Goal: Task Accomplishment & Management: Manage account settings

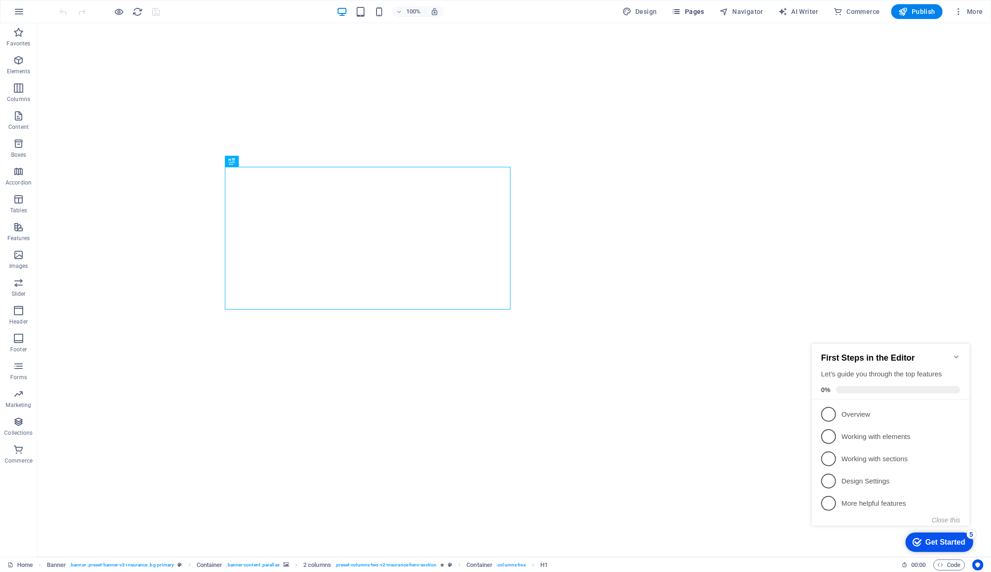
click at [691, 8] on span "Pages" at bounding box center [688, 11] width 32 height 9
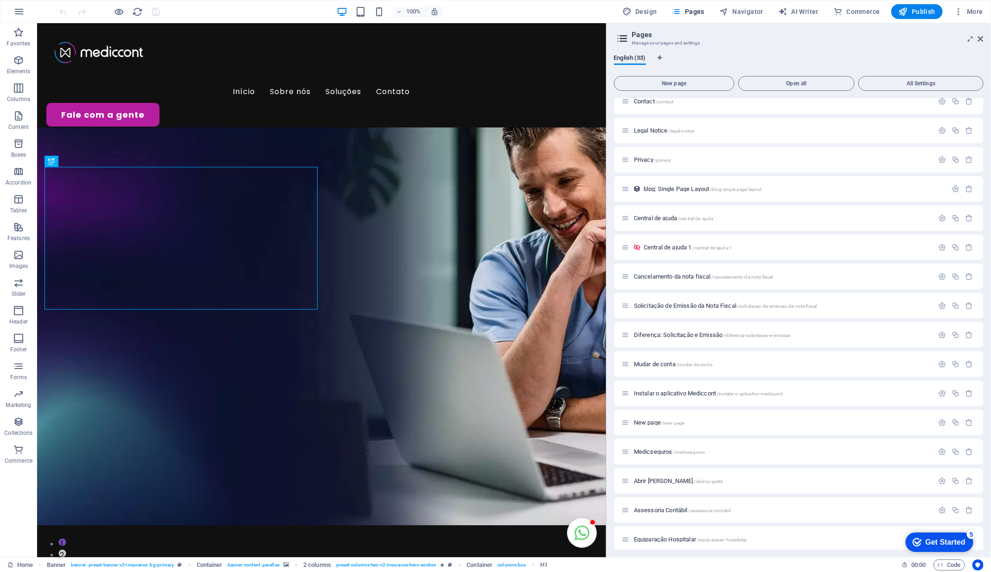
scroll to position [512, 0]
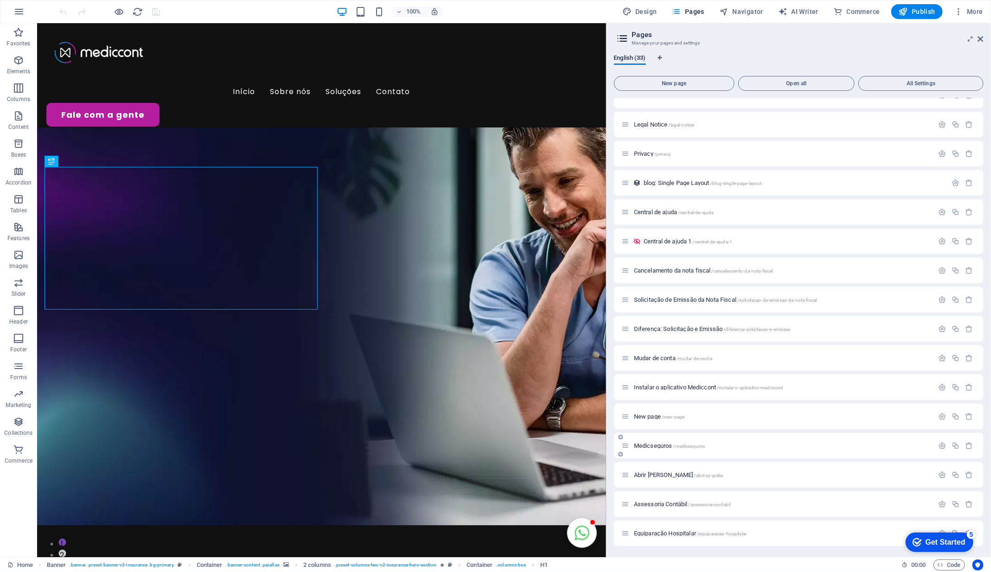
click at [681, 445] on span "/medicseguros" at bounding box center [689, 446] width 32 height 5
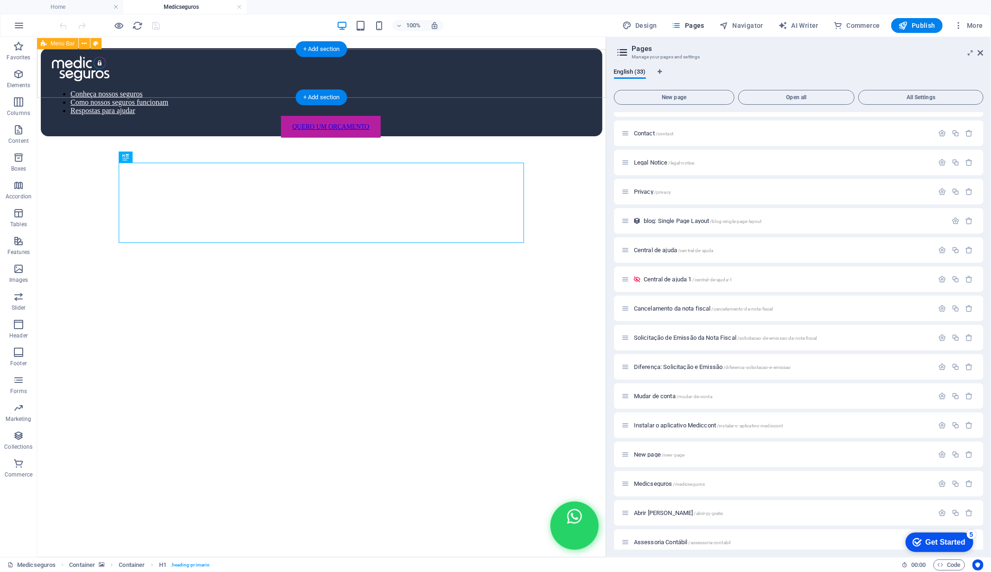
scroll to position [0, 0]
drag, startPoint x: 116, startPoint y: 6, endPoint x: 312, endPoint y: 34, distance: 197.5
click at [116, 6] on link at bounding box center [116, 7] width 6 height 9
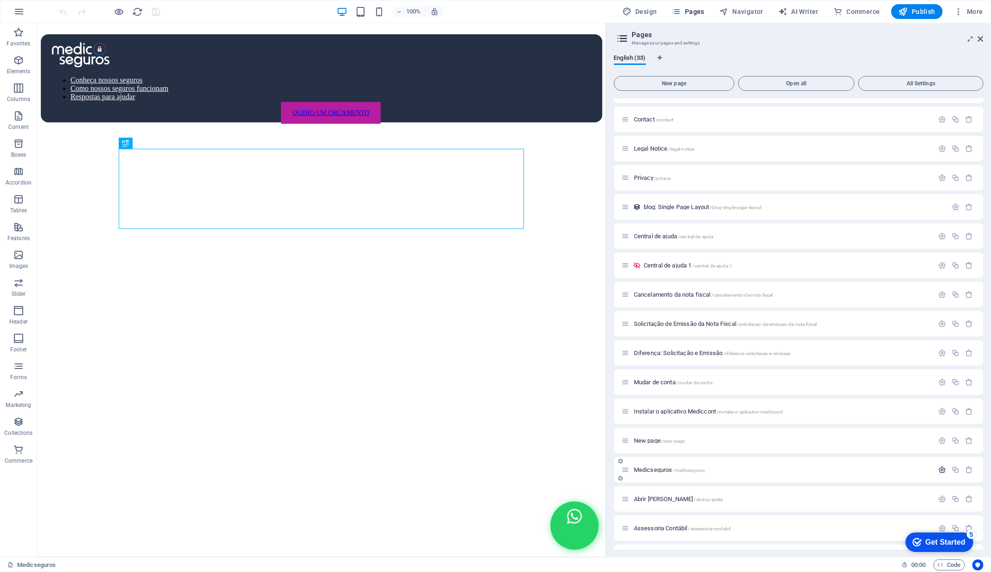
click at [941, 471] on icon "button" at bounding box center [942, 470] width 8 height 8
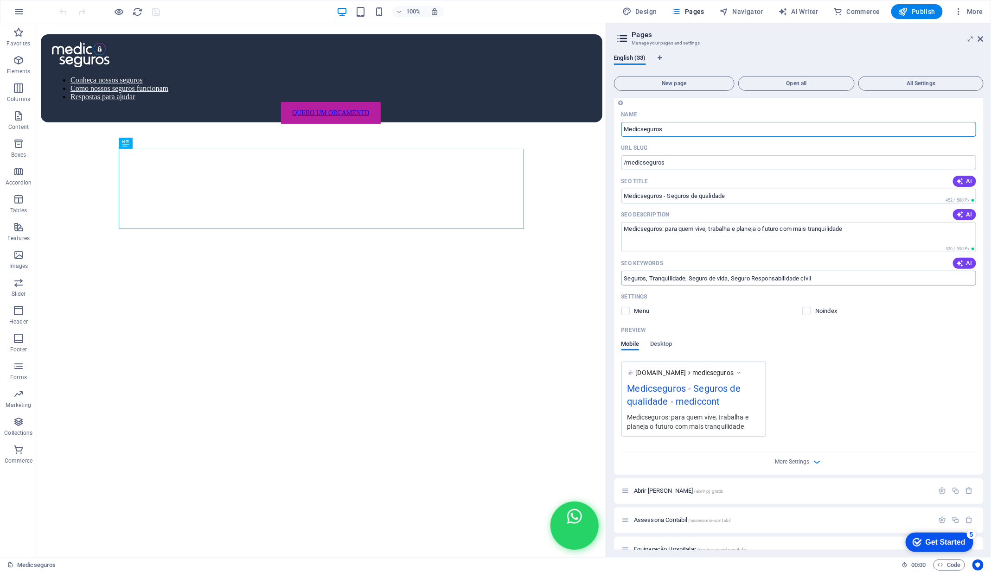
scroll to position [865, 0]
click at [816, 464] on icon "button" at bounding box center [816, 461] width 11 height 11
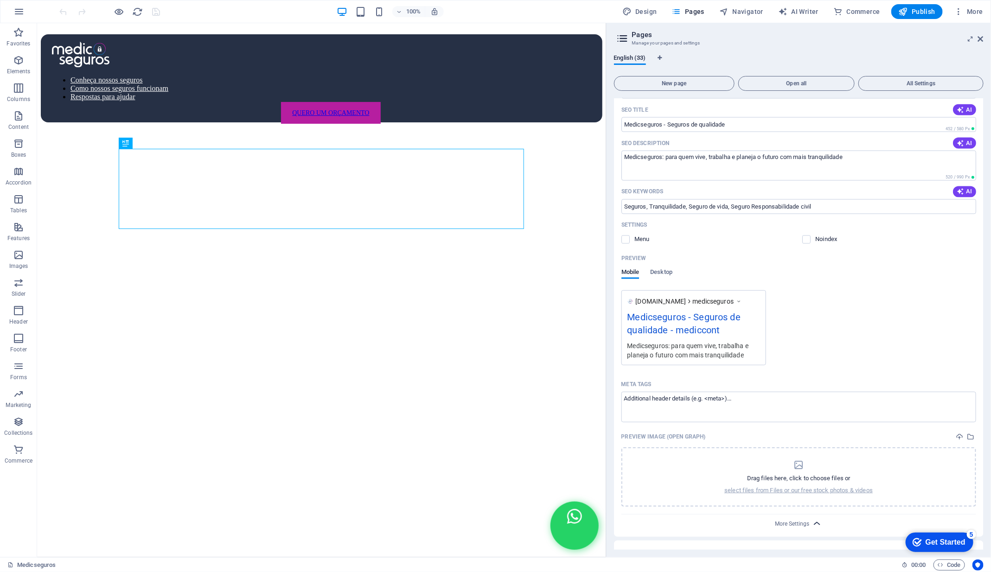
scroll to position [937, 0]
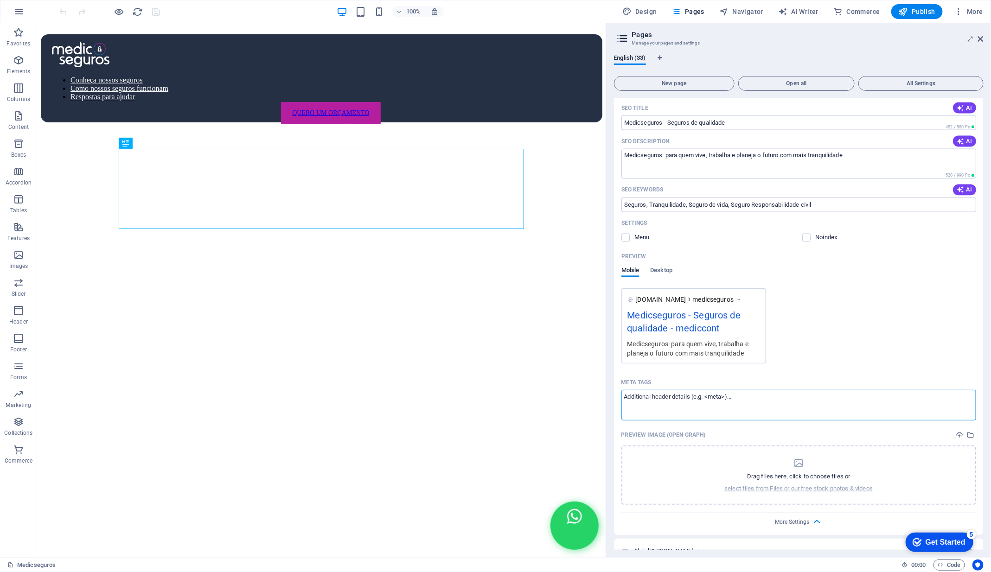
click at [727, 400] on textarea "Meta tags ​" at bounding box center [798, 405] width 355 height 30
paste textarea "<!-- Google Tag Manager --> <script>(function(w,d,s,l,i){w[l]=w[l]||[];w[l].pus…"
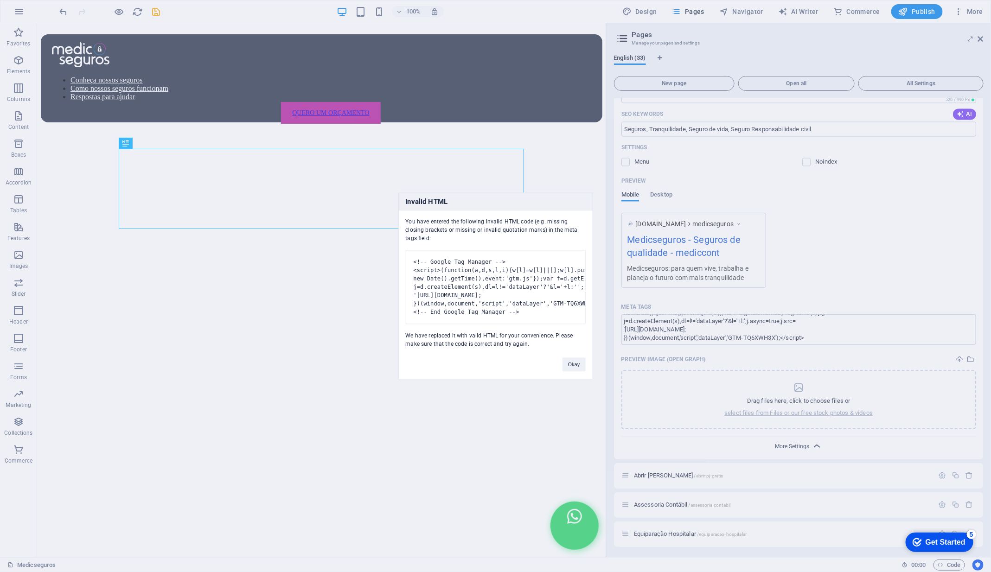
click at [788, 445] on body "Mediccont Ventures Group Medicseguros Favorites Elements Columns Content Boxes …" at bounding box center [495, 286] width 991 height 572
click at [573, 369] on button "Okay" at bounding box center [573, 365] width 23 height 14
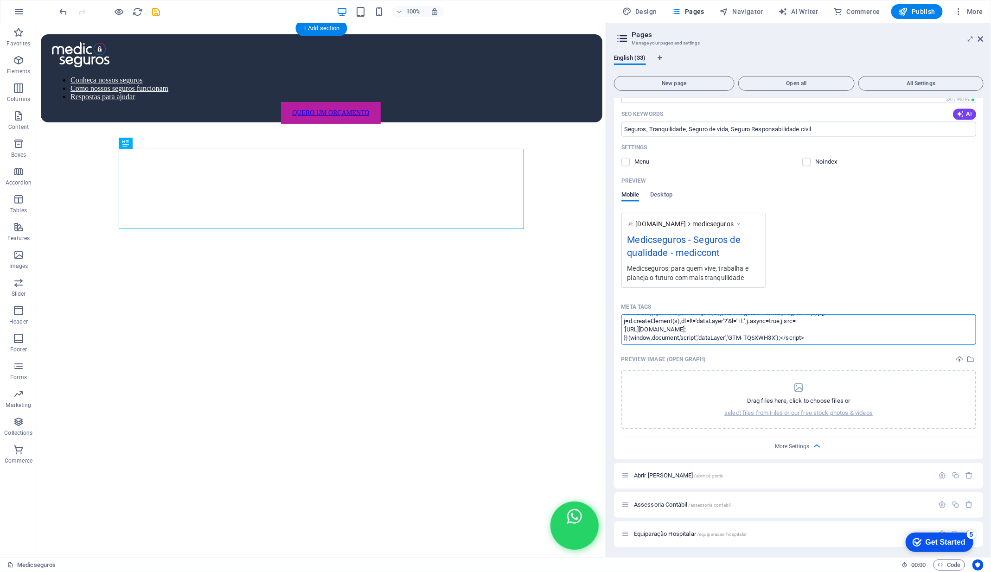
scroll to position [0, 0]
click at [754, 325] on textarea "<script>(function(w,d,s,l,i){w[l]=w[l]||[];w[l].push({'gtm.start': new Date().g…" at bounding box center [798, 329] width 355 height 30
paste textarea "<!-- Google Tag Manager --> <script>(function(w,d,s,l,i){w[l]=w[l]||[];w[l].pus…"
click at [942, 474] on body "Mediccont Ventures Group Medicseguros Favorites Elements Columns Content Boxes …" at bounding box center [495, 286] width 991 height 572
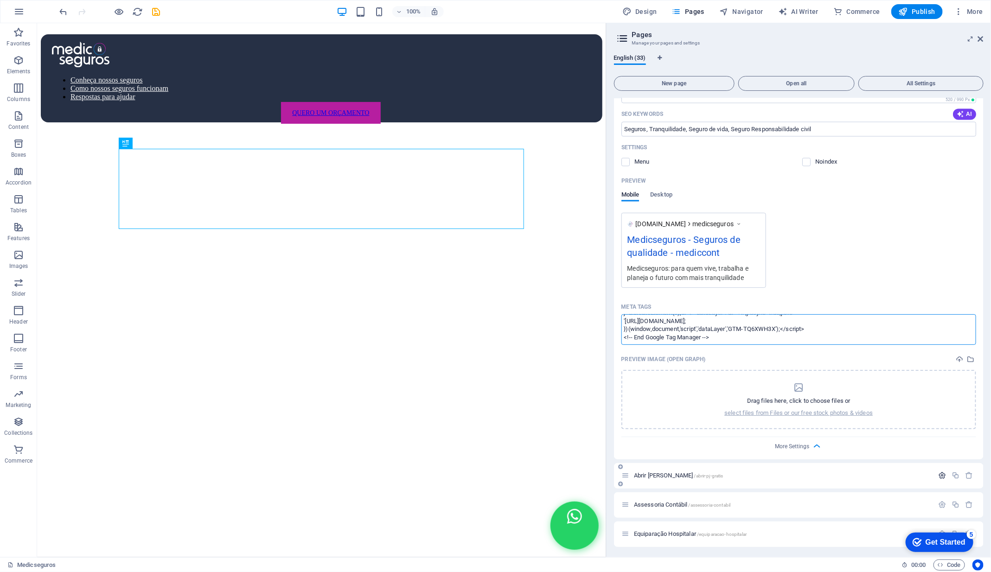
type textarea "<script>(function(w,d,s,l,i){w[l]=w[l]||[];w[l].push({'gtm.start': new Date().g…"
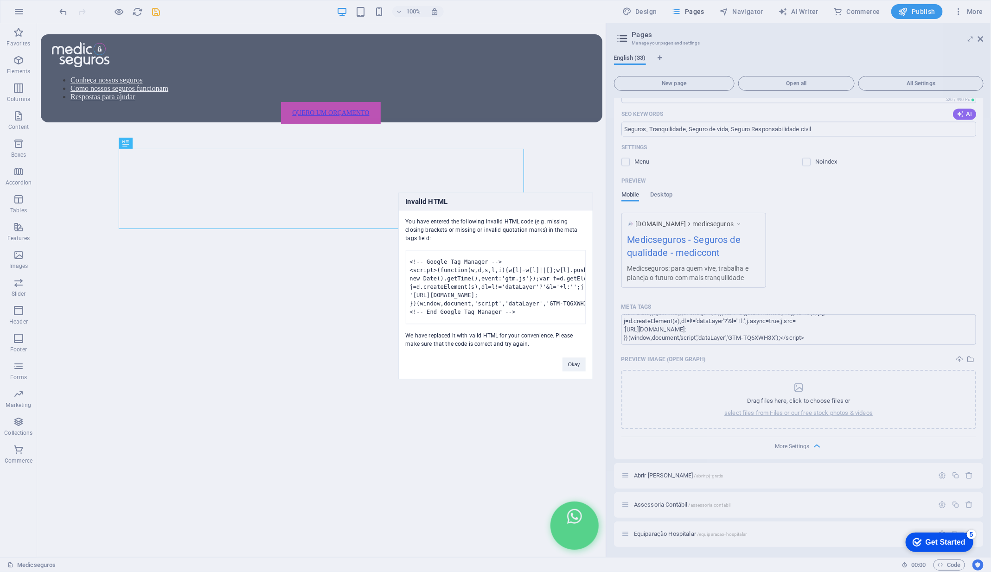
scroll to position [0, 0]
click at [579, 369] on button "Okay" at bounding box center [573, 365] width 23 height 14
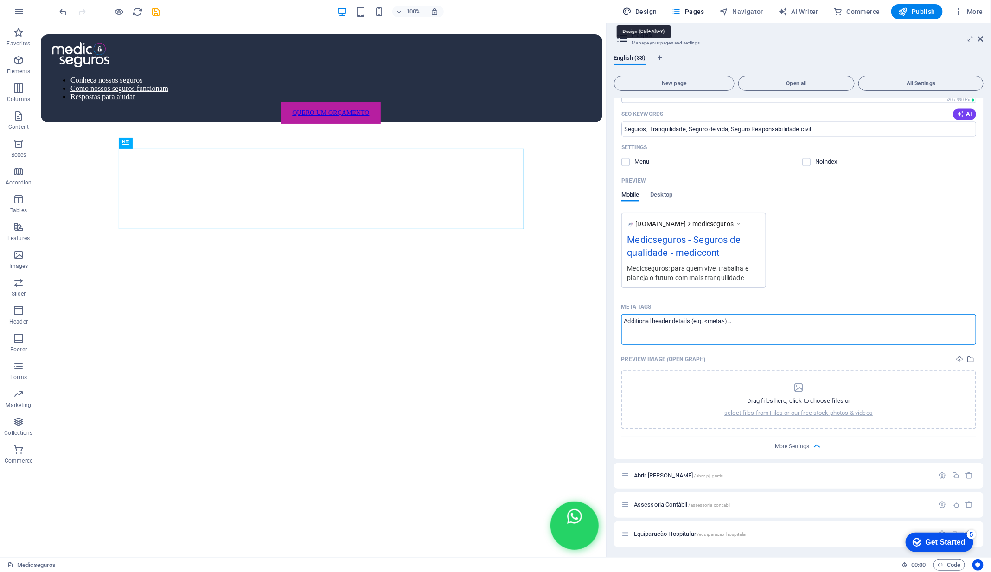
click at [647, 12] on span "Design" at bounding box center [639, 11] width 35 height 9
select select "px"
select select "400"
select select "px"
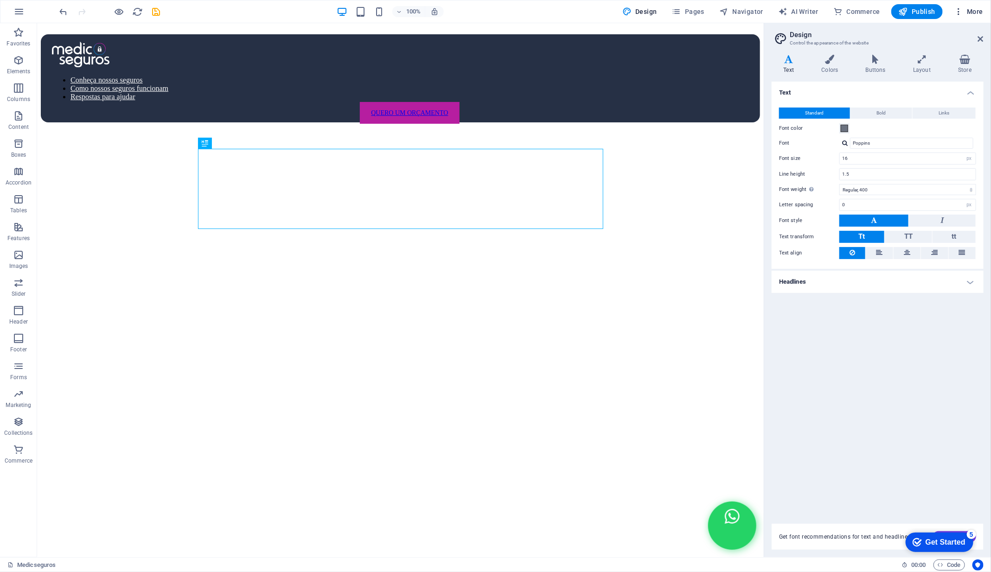
click at [970, 9] on span "More" at bounding box center [968, 11] width 29 height 9
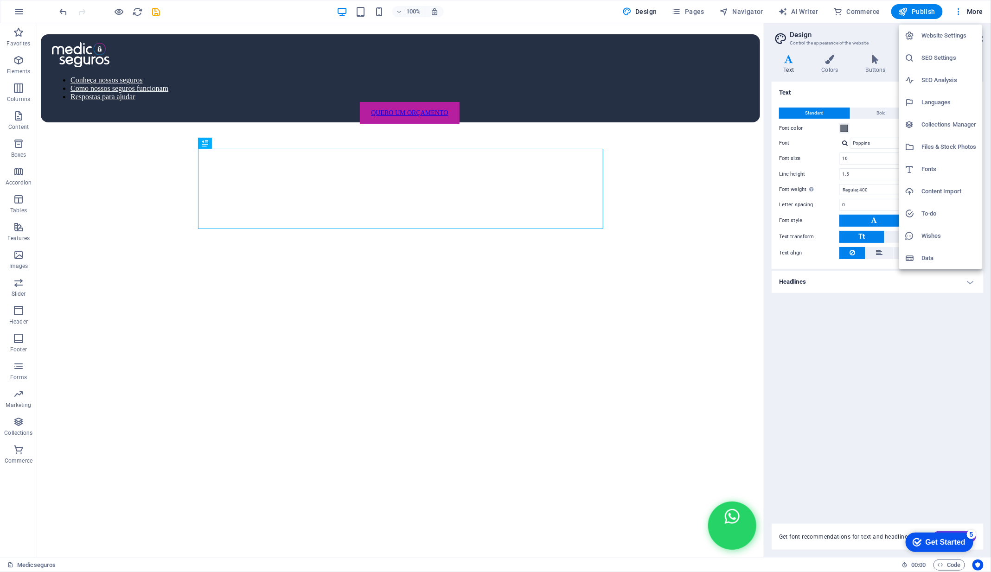
click at [953, 53] on h6 "SEO Settings" at bounding box center [948, 57] width 55 height 11
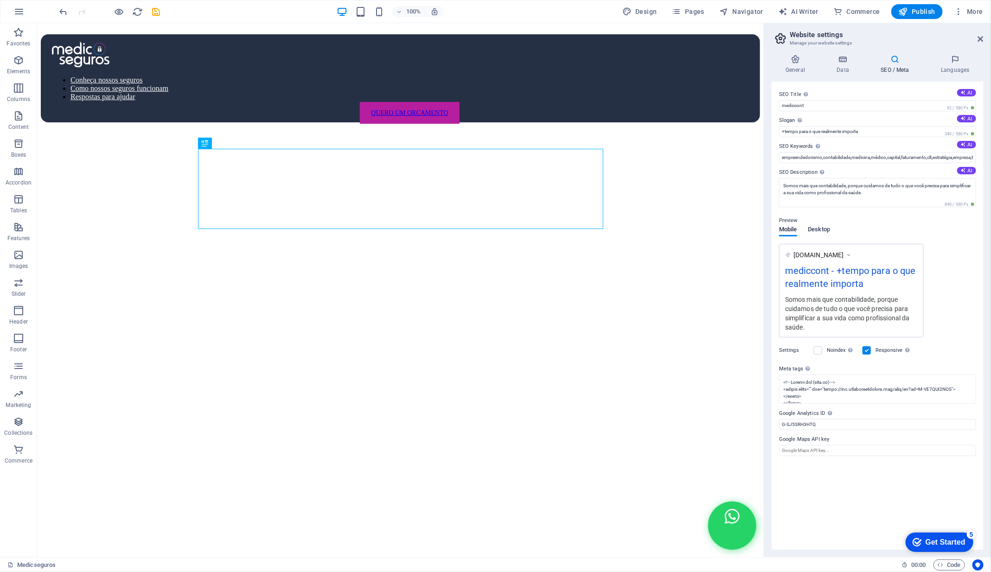
click at [821, 231] on span "Desktop" at bounding box center [819, 230] width 22 height 13
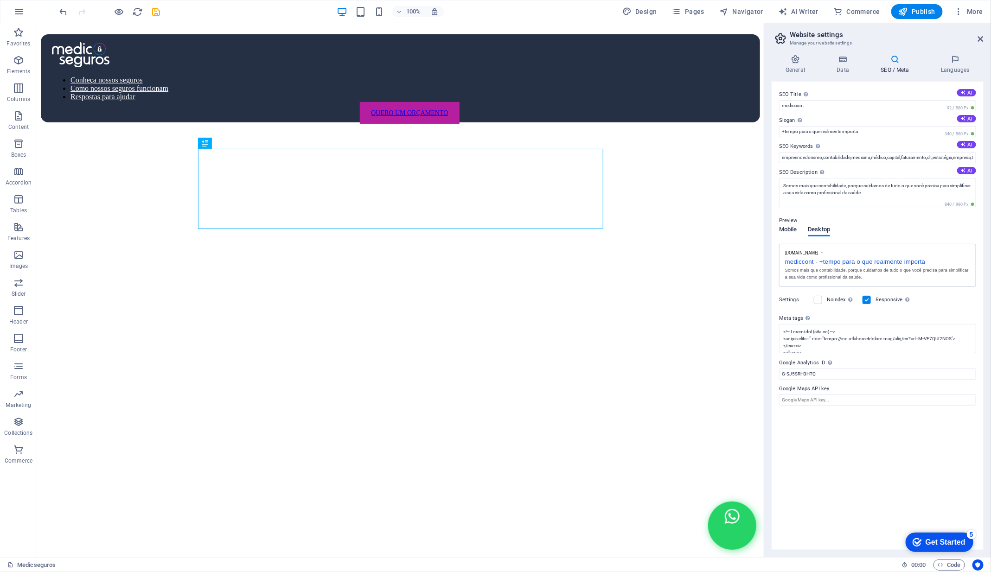
click at [788, 231] on span "Mobile" at bounding box center [788, 230] width 18 height 13
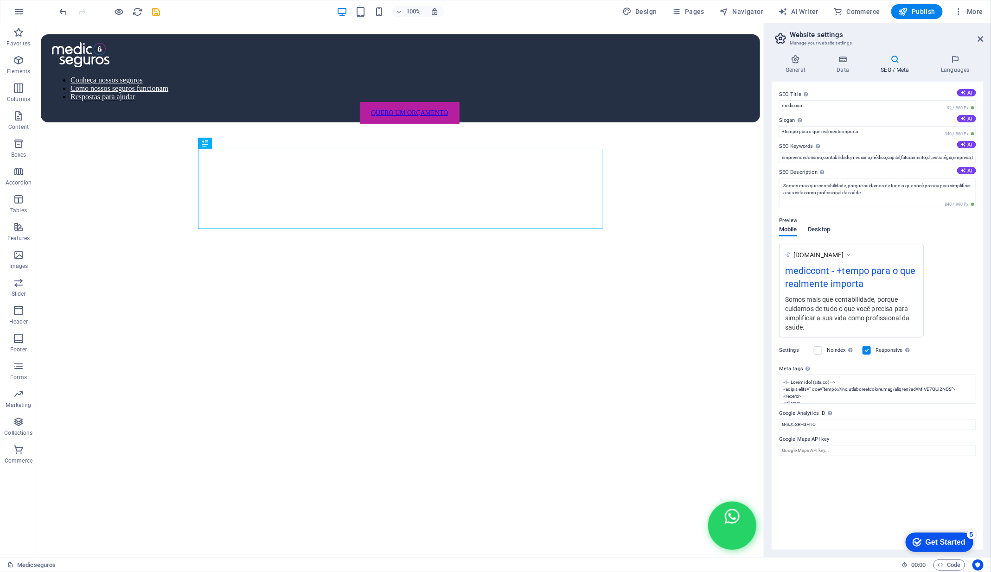
click at [815, 233] on span "Desktop" at bounding box center [819, 230] width 22 height 13
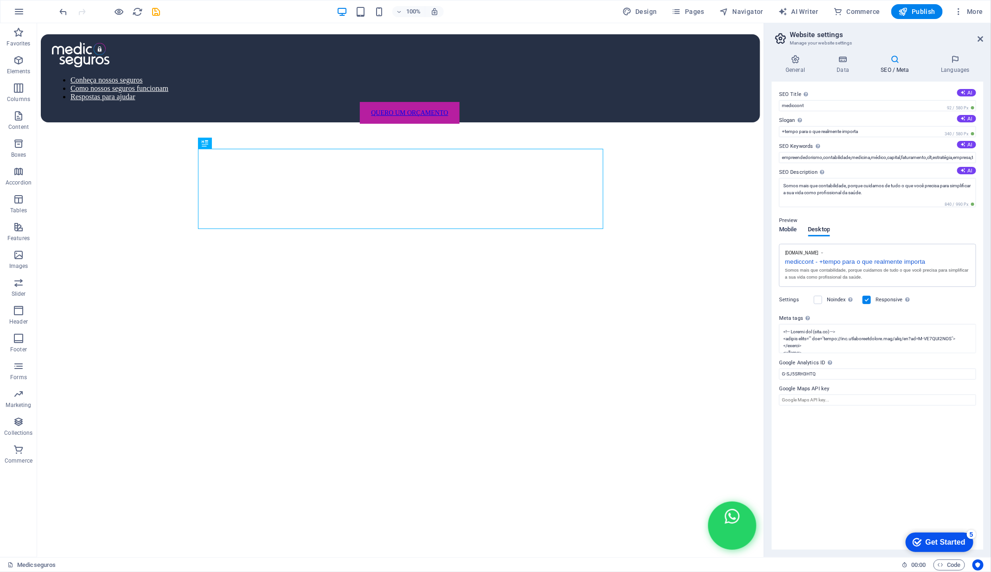
click at [786, 232] on span "Mobile" at bounding box center [788, 230] width 18 height 13
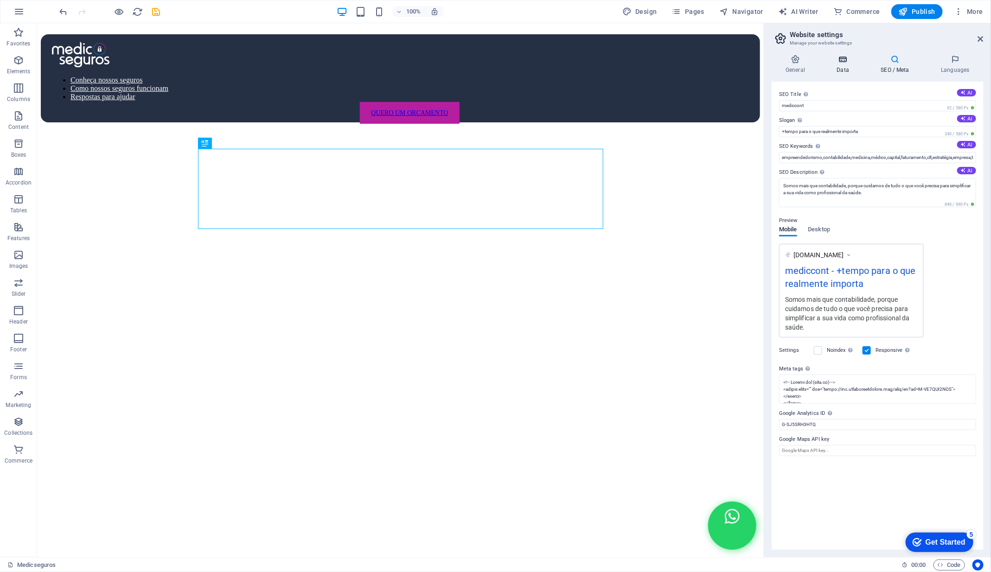
click at [842, 66] on h4 "Data" at bounding box center [844, 64] width 44 height 19
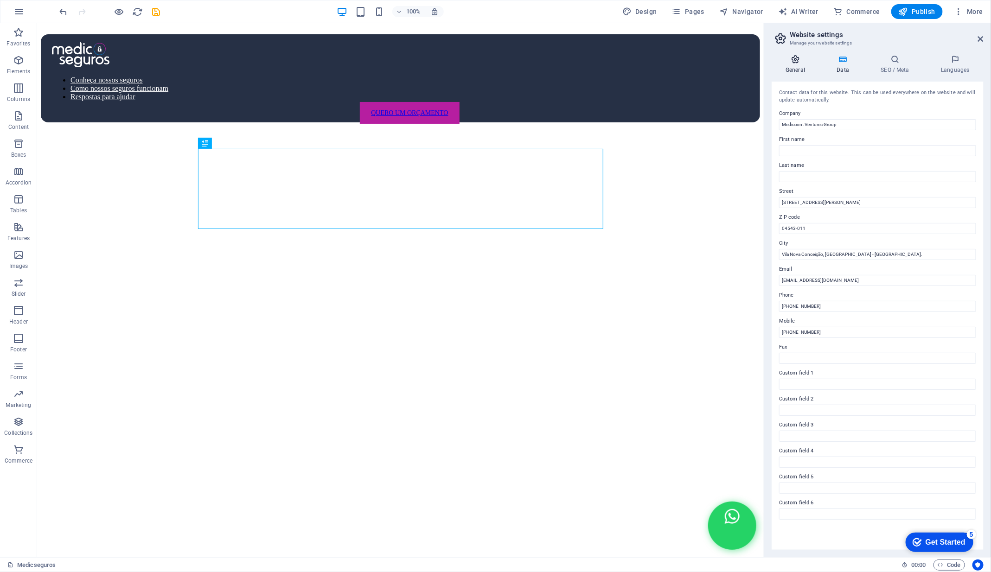
click at [801, 61] on icon at bounding box center [794, 59] width 47 height 9
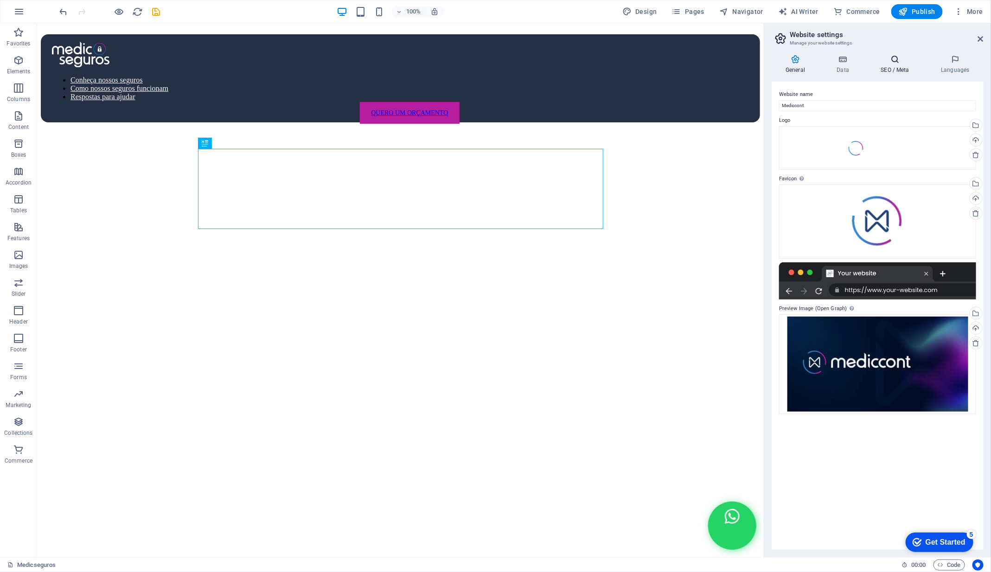
click at [893, 64] on icon at bounding box center [894, 59] width 57 height 9
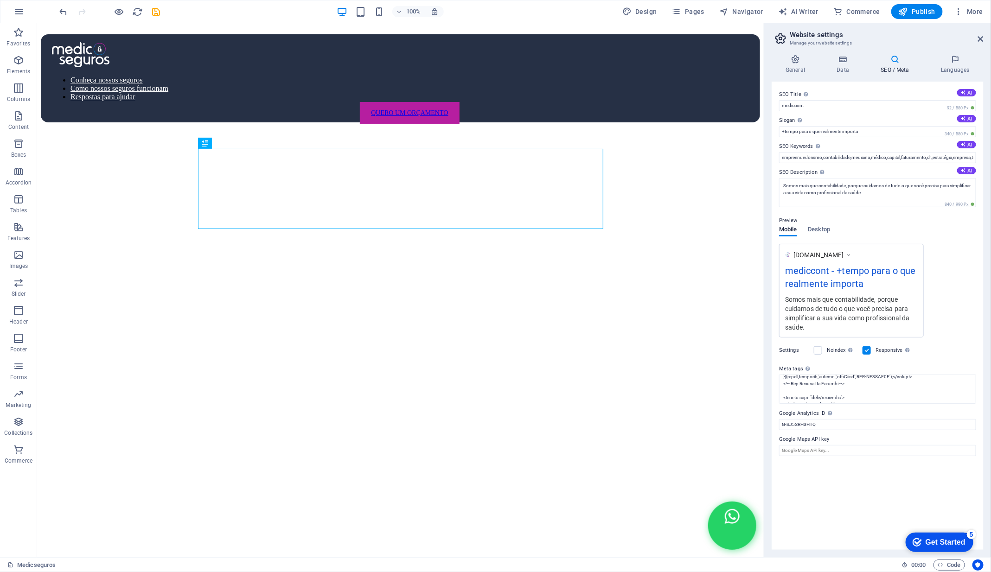
scroll to position [116, 0]
click at [797, 61] on icon at bounding box center [794, 59] width 47 height 9
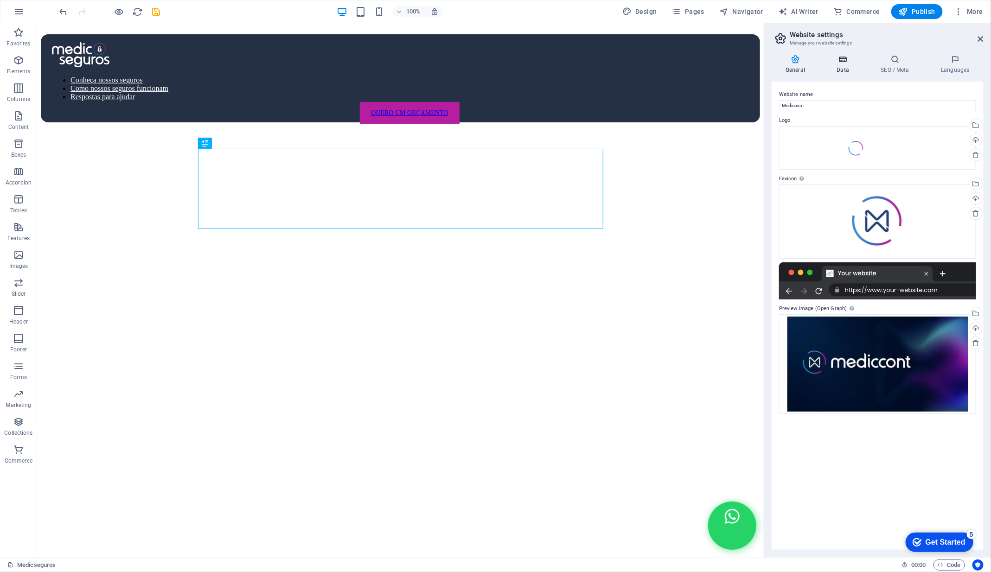
click at [832, 65] on h4 "Data" at bounding box center [844, 64] width 44 height 19
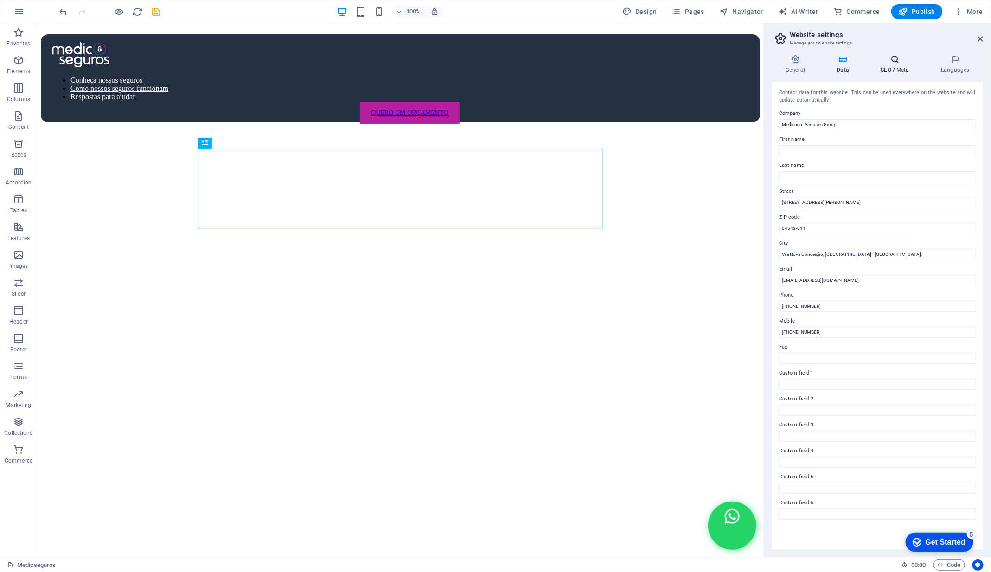
click at [893, 68] on h4 "SEO / Meta" at bounding box center [896, 64] width 60 height 19
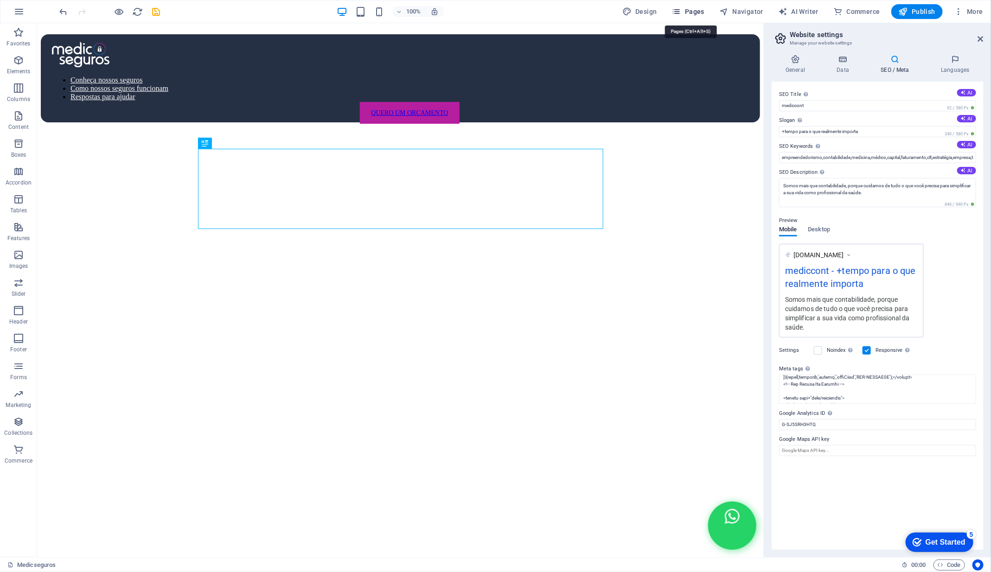
click at [696, 10] on span "Pages" at bounding box center [688, 11] width 32 height 9
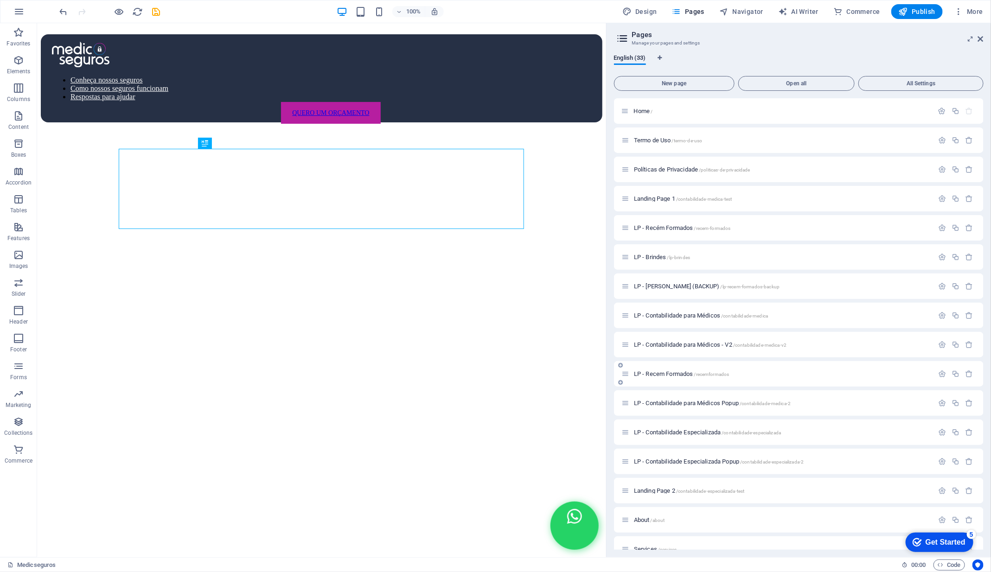
scroll to position [512, 0]
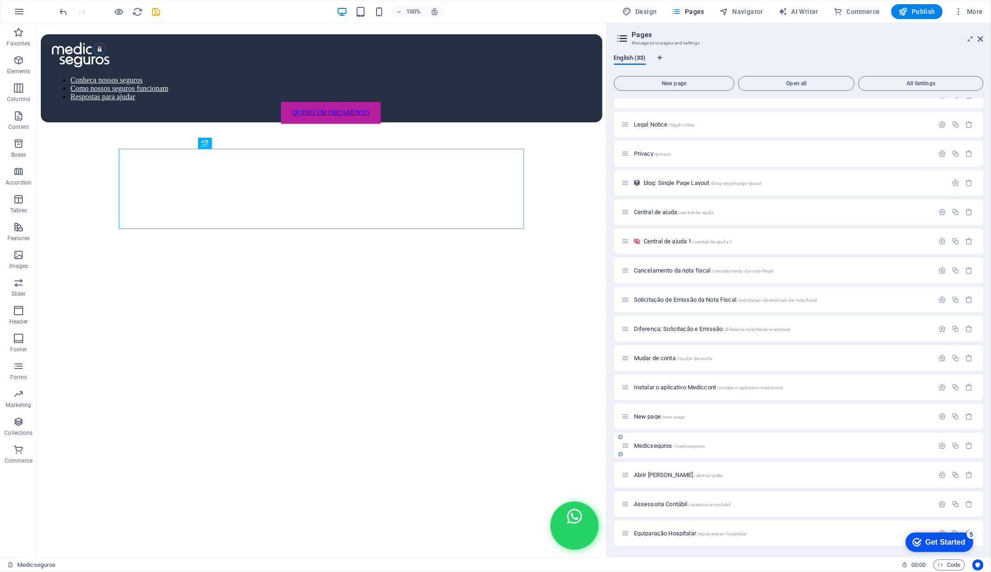
click at [625, 446] on icon at bounding box center [625, 446] width 8 height 8
click at [942, 444] on icon "button" at bounding box center [942, 446] width 8 height 8
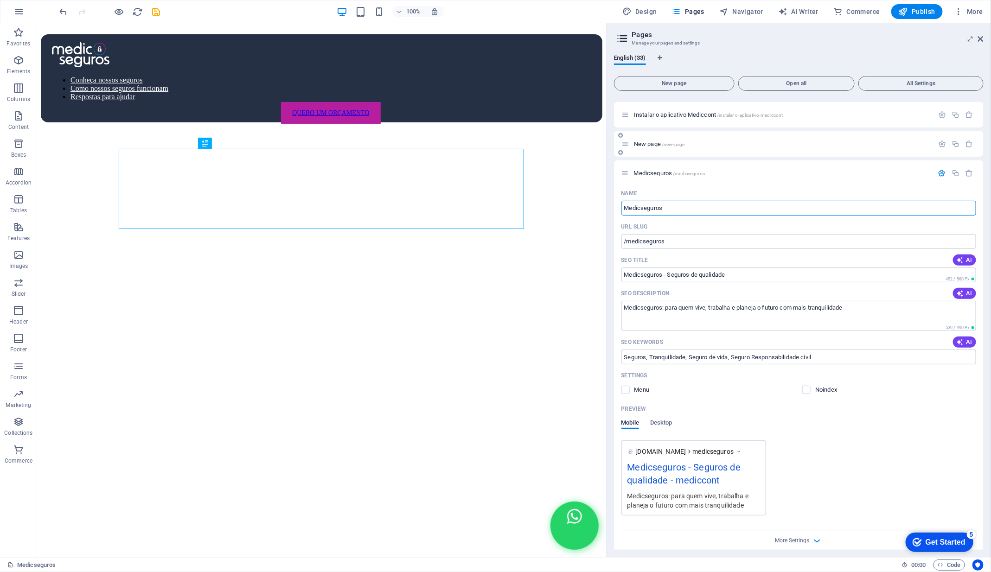
scroll to position [879, 0]
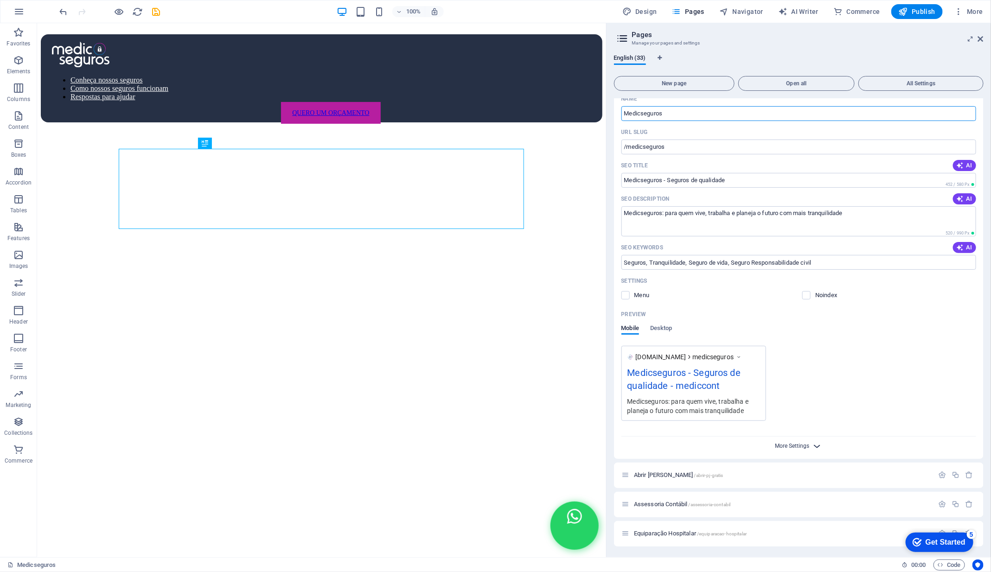
click at [799, 446] on span "More Settings" at bounding box center [792, 446] width 34 height 6
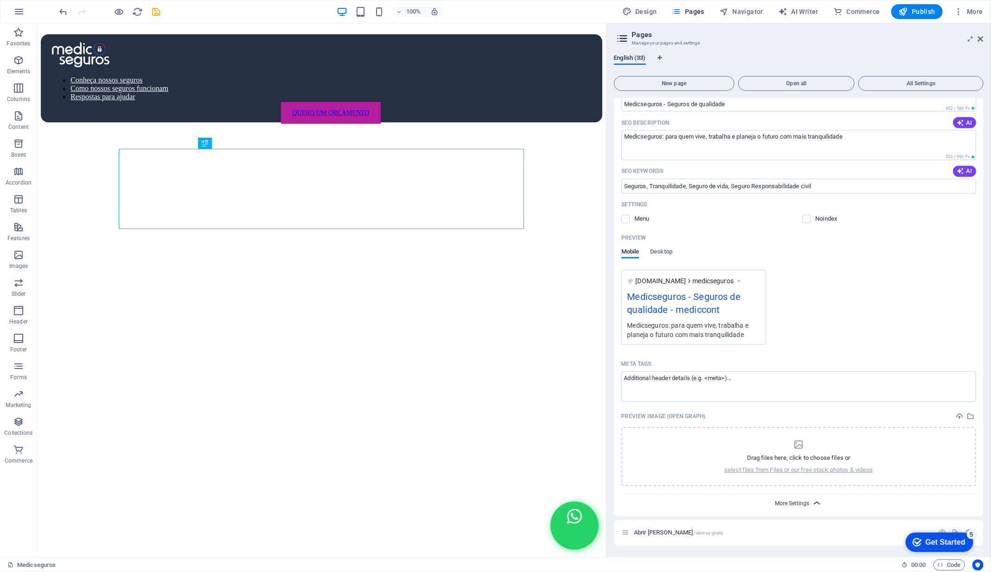
scroll to position [958, 0]
click at [705, 378] on textarea "Meta tags ​" at bounding box center [798, 384] width 355 height 30
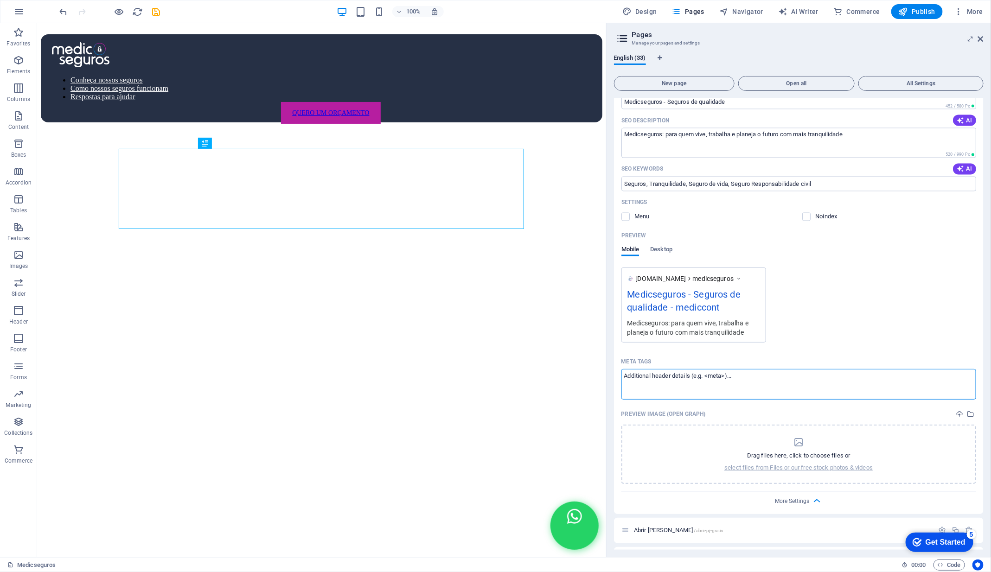
paste textarea "<!-- Google Tag Manager --> <script>(function(w,d,s,l,i){w[l]=w[l]||[];w[l].pus…"
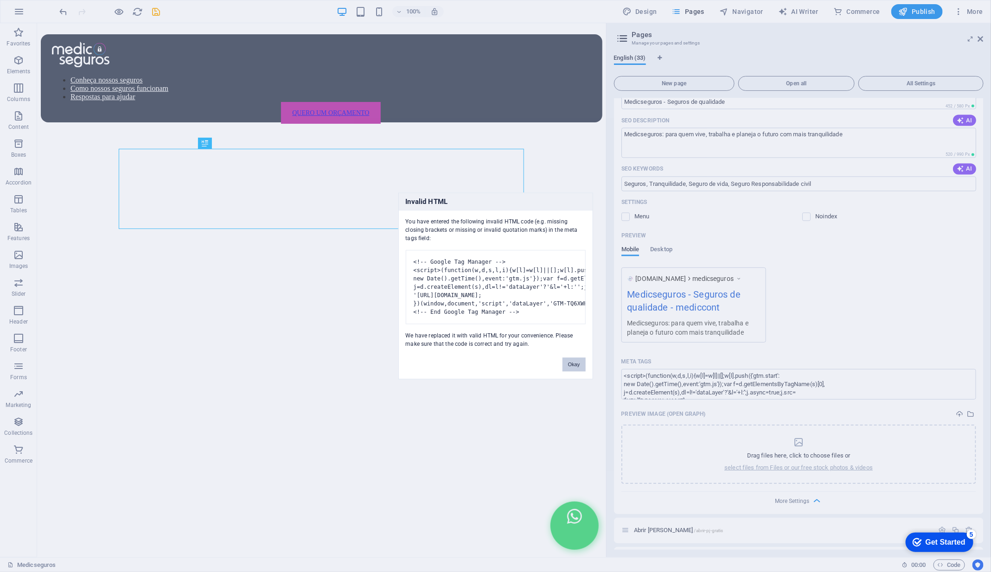
click at [719, 412] on body "Mediccont Ventures Group Medicseguros Favorites Elements Columns Content Boxes …" at bounding box center [495, 286] width 991 height 572
click at [505, 277] on pre "<!-- Google Tag Manager --> <script>(function(w,d,s,l,i){w[l]=w[l]||[];w[l].pus…" at bounding box center [496, 287] width 180 height 74
click at [575, 372] on button "Okay" at bounding box center [573, 365] width 23 height 14
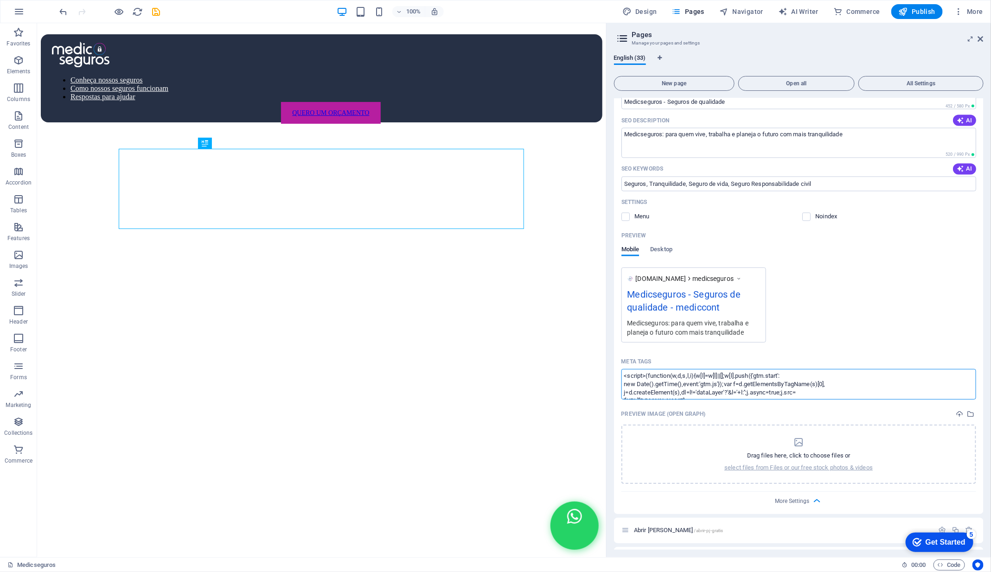
click at [641, 385] on textarea "<script>(function(w,d,s,l,i){w[l]=w[l]||[];w[l].push({'gtm.start': new Date().g…" at bounding box center [798, 384] width 355 height 30
click at [625, 384] on textarea "<script>(function(w,d,s,l,i){w[l]=w[l]||[];w[l].push({'gtm.start': new Date().g…" at bounding box center [798, 384] width 355 height 30
click at [828, 392] on textarea "<script>(function(w,d,s,l,i){w[l]=w[l]||[];w[l].push({'gtm.start': new Date().g…" at bounding box center [798, 384] width 355 height 30
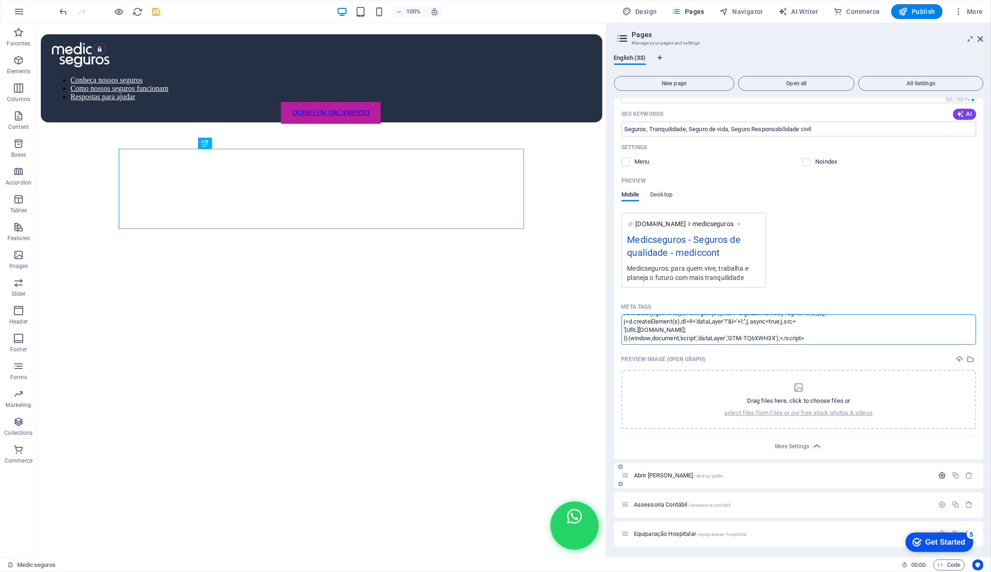
type textarea "<script>(function(w,d,s,l,i){w[l]=w[l]||[];w[l].push({'gtm.start': new Date().g…"
click at [942, 478] on body "Mediccont Ventures Group Medicseguros Favorites Elements Columns Content Boxes …" at bounding box center [495, 286] width 991 height 572
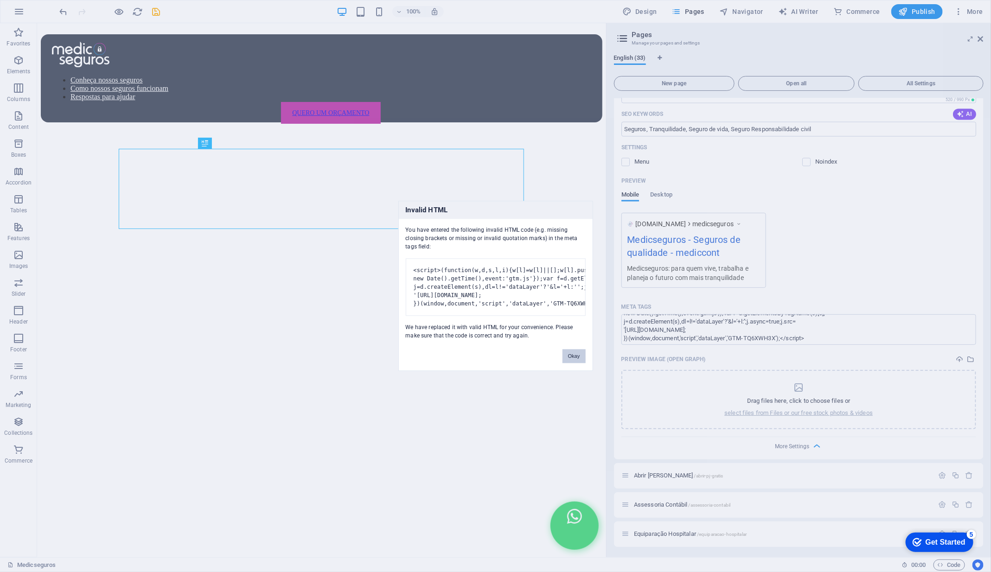
click at [574, 358] on button "Okay" at bounding box center [573, 357] width 23 height 14
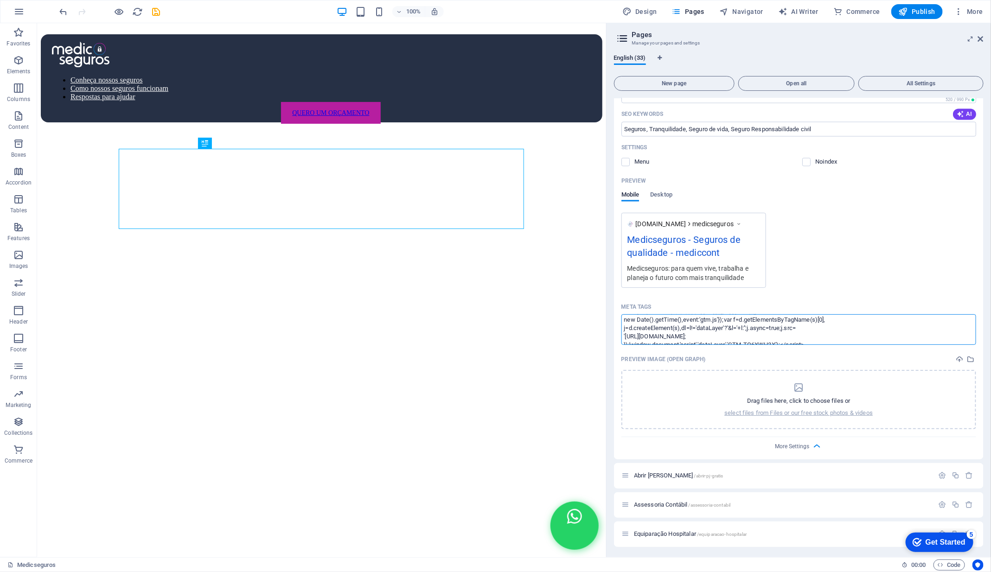
scroll to position [16, 0]
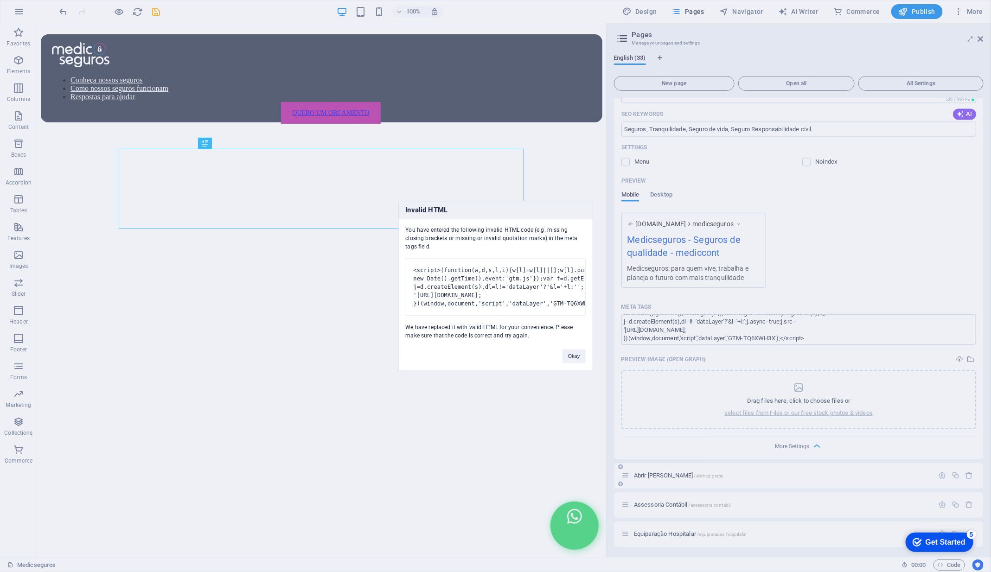
click at [776, 477] on body "Mediccont Ventures Group Medicseguros Favorites Elements Columns Content Boxes …" at bounding box center [495, 286] width 991 height 572
click at [574, 363] on div "Okay" at bounding box center [573, 352] width 37 height 24
click at [574, 358] on button "Okay" at bounding box center [573, 357] width 23 height 14
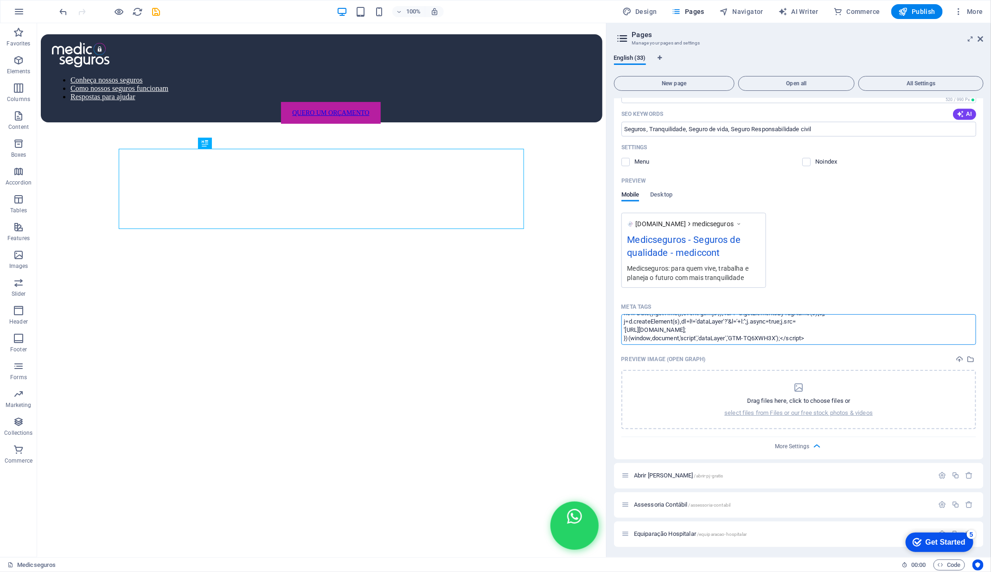
click at [699, 334] on textarea "<script>(function(w,d,s,l,i){w[l]=w[l]||[];w[l].push({'gtm.start': new Date().g…" at bounding box center [798, 329] width 355 height 30
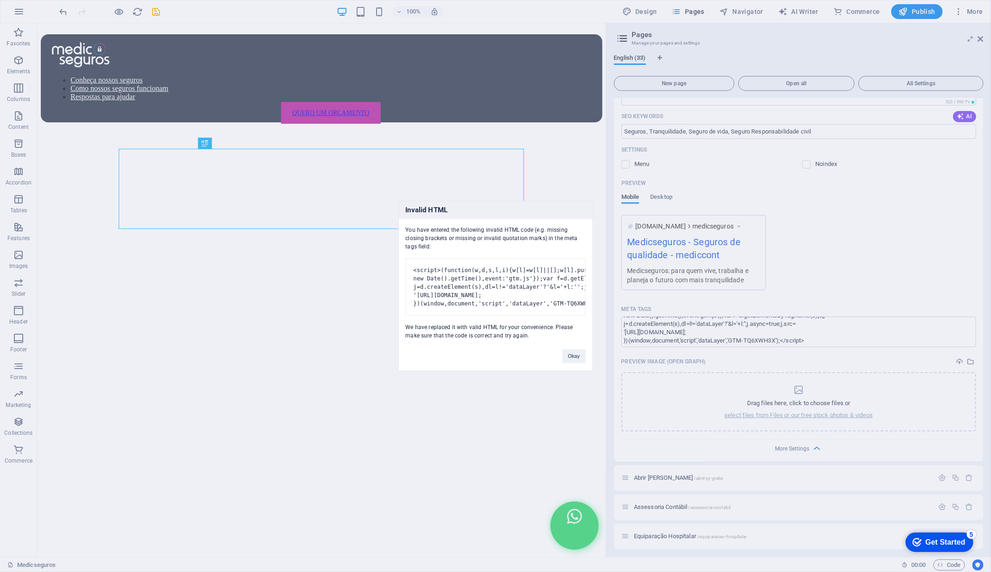
click at [644, 308] on body "Mediccont Ventures Group Medicseguros Favorites Elements Columns Content Boxes …" at bounding box center [495, 286] width 991 height 572
click at [573, 356] on button "Okay" at bounding box center [573, 357] width 23 height 14
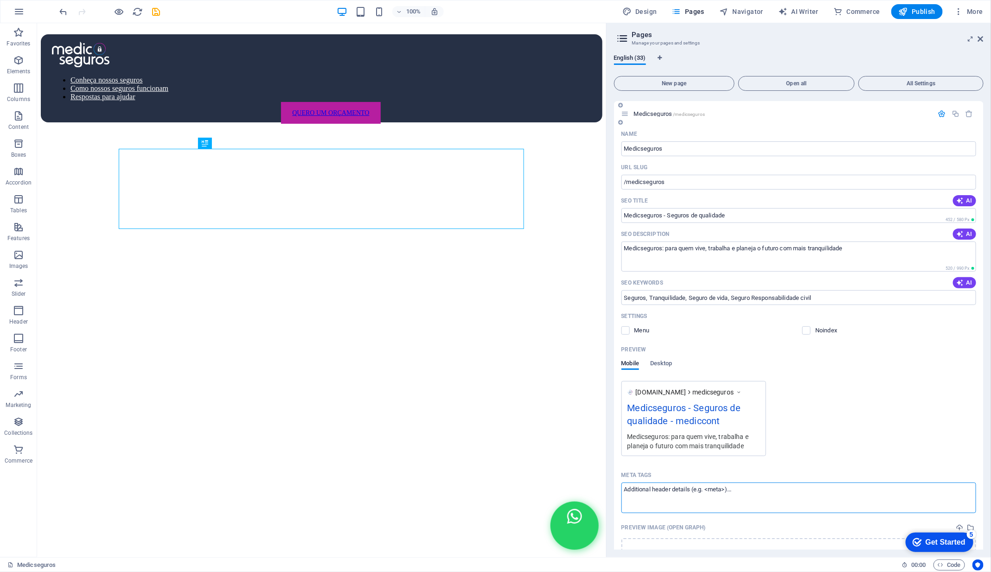
scroll to position [1012, 0]
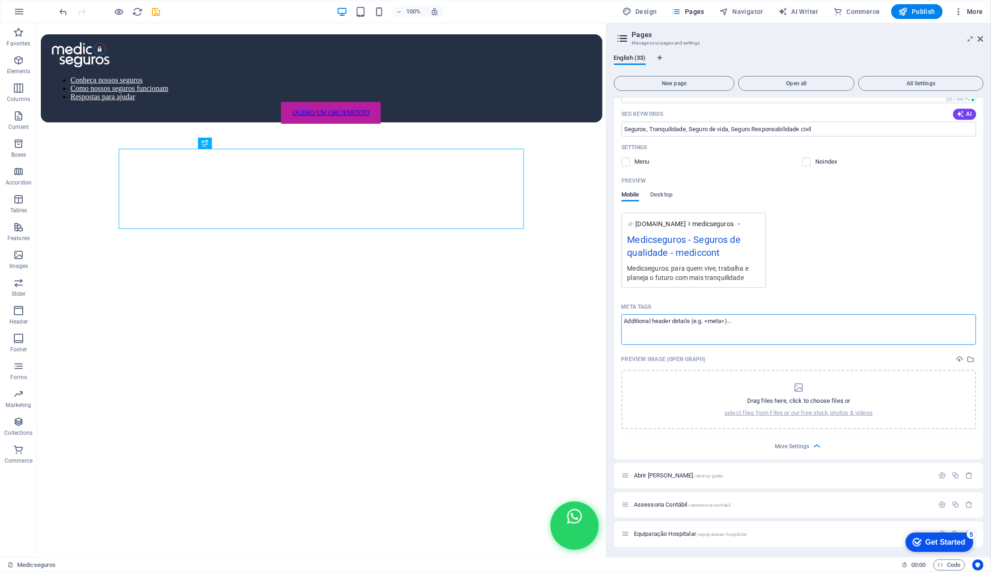
click at [974, 11] on span "More" at bounding box center [968, 11] width 29 height 9
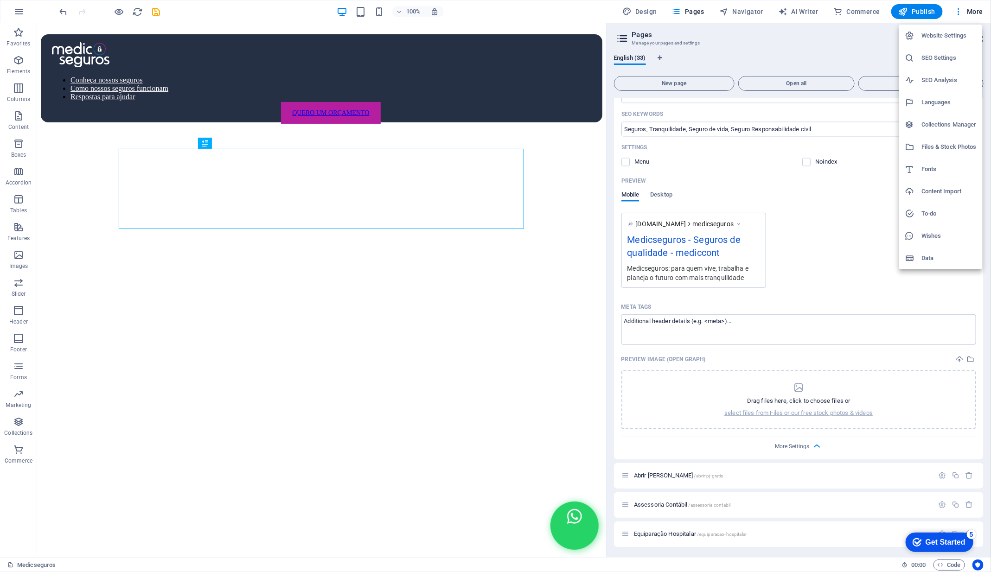
click at [955, 37] on h6 "Website Settings" at bounding box center [948, 35] width 55 height 11
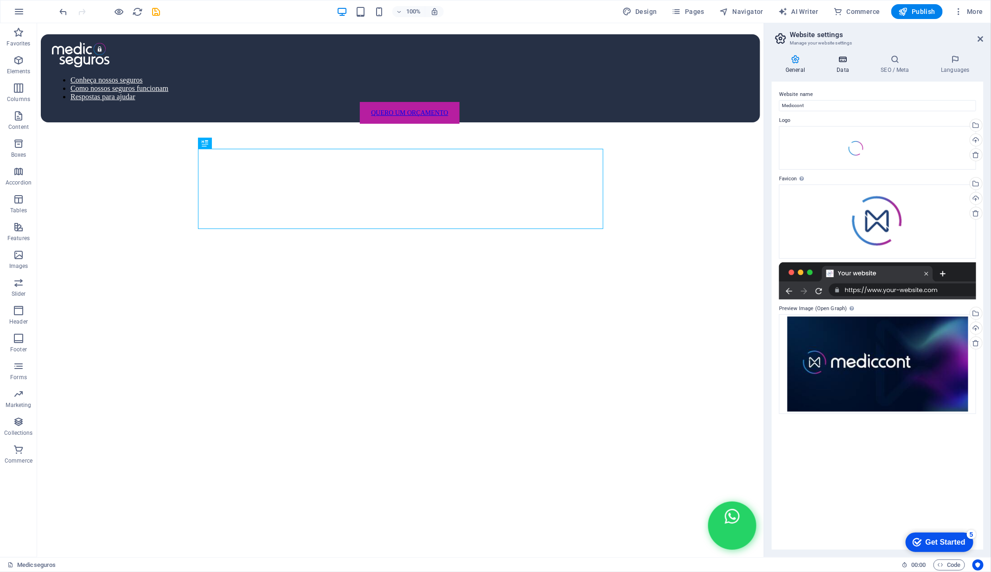
click at [839, 66] on h4 "Data" at bounding box center [844, 64] width 44 height 19
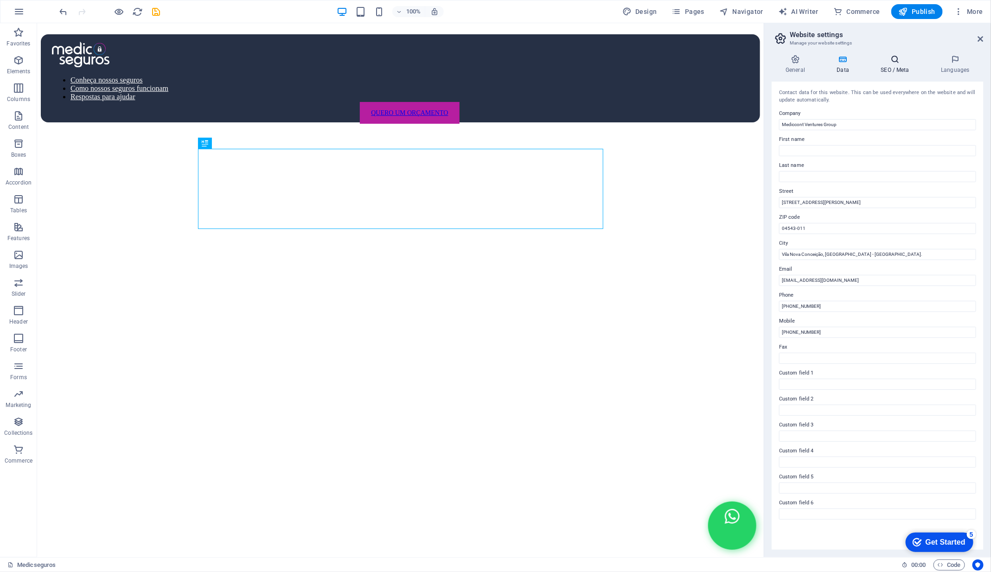
click at [881, 66] on h4 "SEO / Meta" at bounding box center [896, 64] width 60 height 19
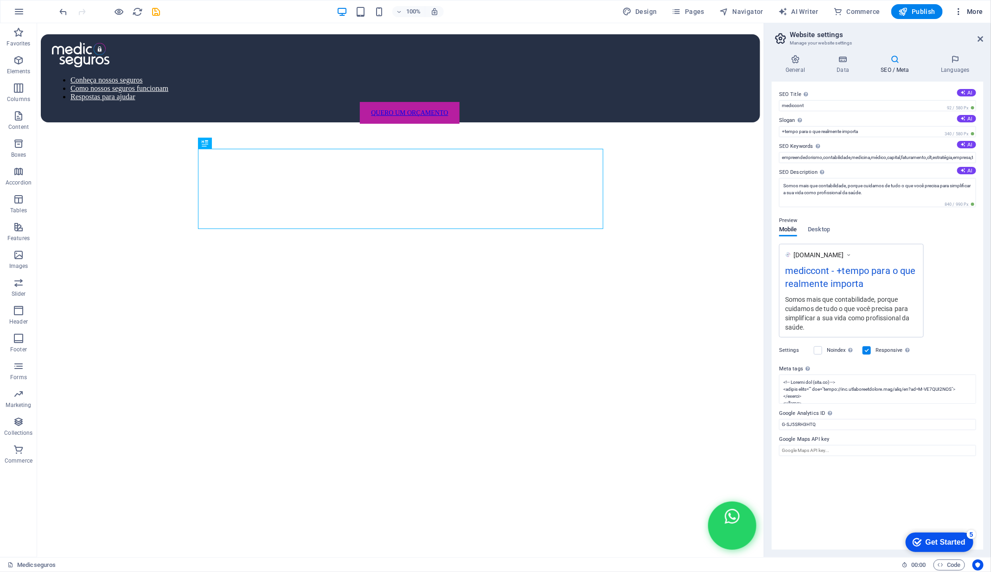
click at [976, 8] on span "More" at bounding box center [968, 11] width 29 height 9
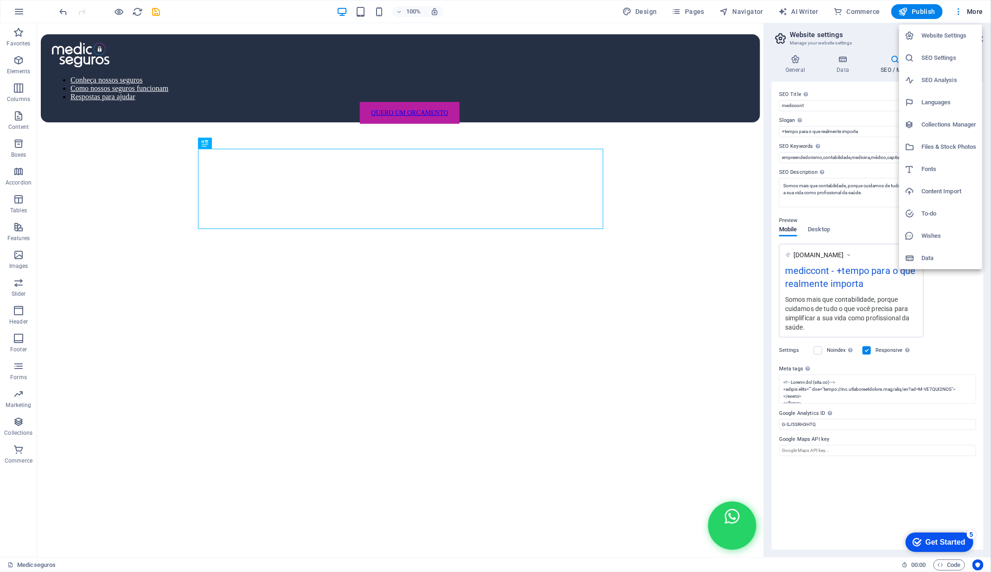
click at [915, 431] on div at bounding box center [495, 286] width 991 height 572
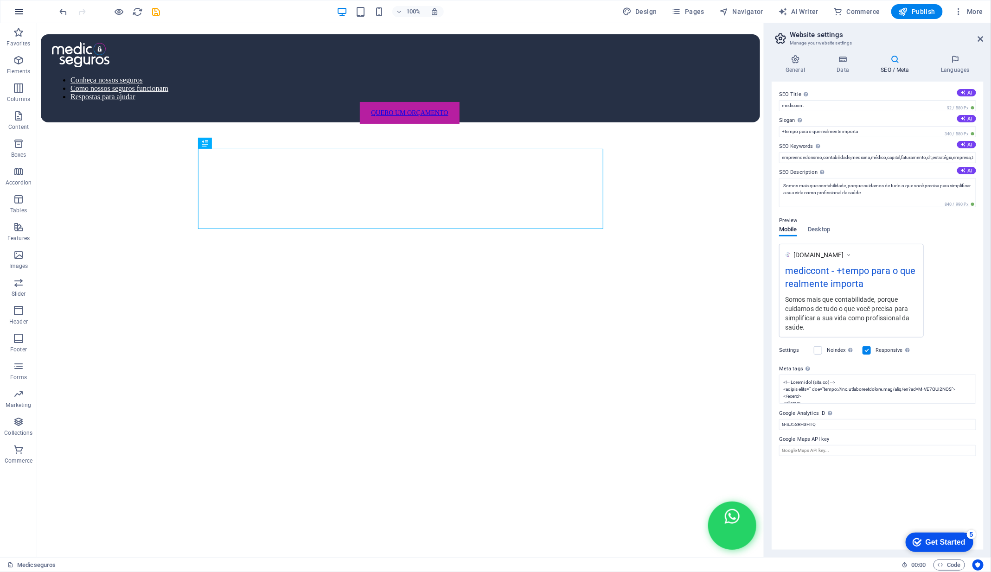
click at [21, 13] on icon "button" at bounding box center [18, 11] width 11 height 11
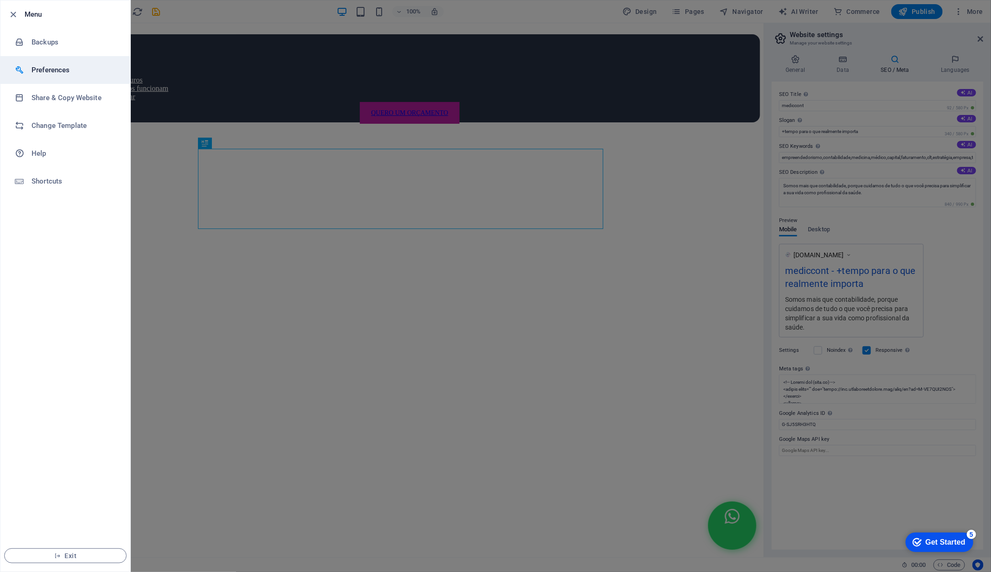
click at [56, 70] on h6 "Preferences" at bounding box center [75, 69] width 86 height 11
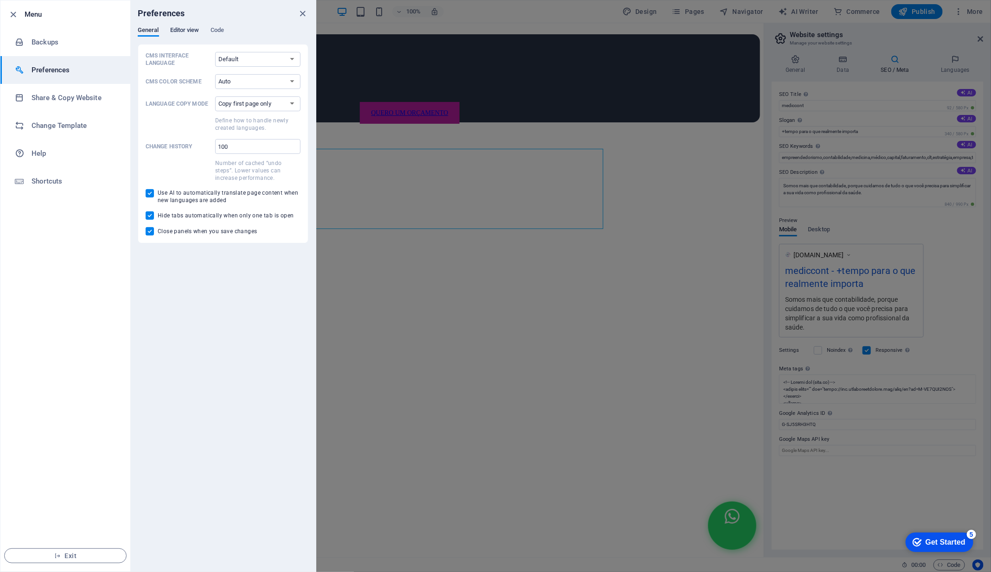
click at [179, 30] on span "Editor view" at bounding box center [184, 31] width 29 height 13
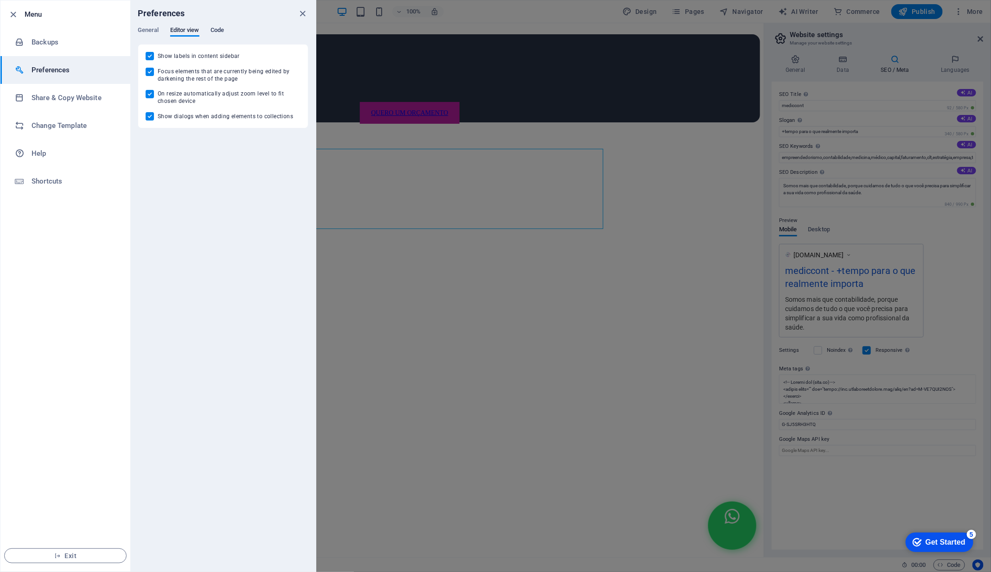
click at [224, 29] on span "Code" at bounding box center [216, 31] width 13 height 13
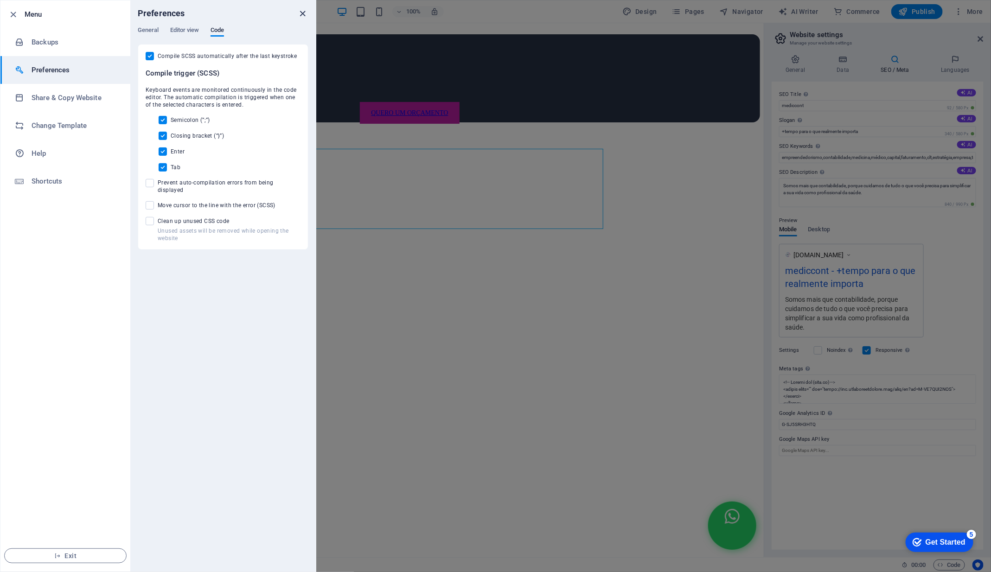
click at [304, 13] on icon "close" at bounding box center [303, 13] width 11 height 11
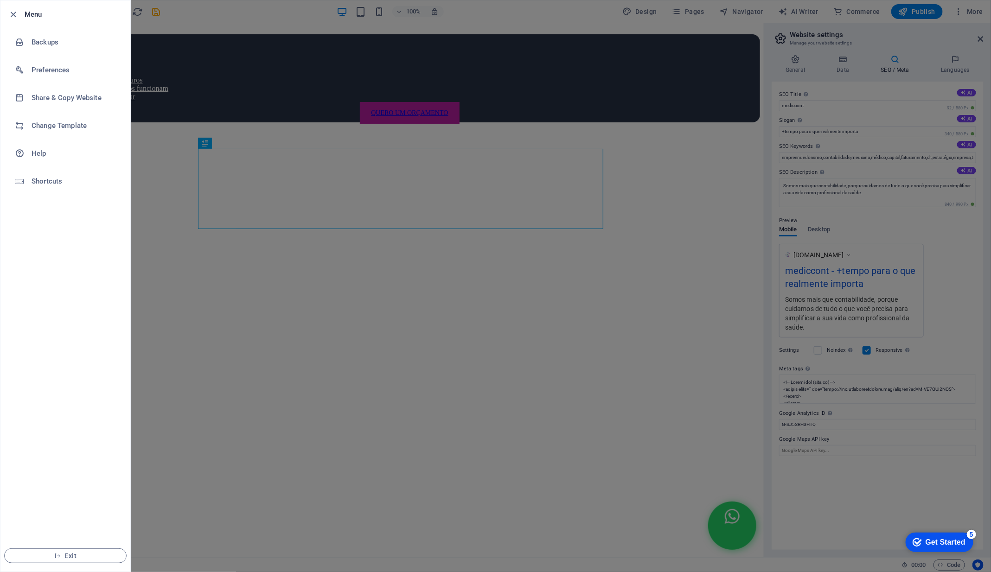
click at [936, 350] on div at bounding box center [495, 286] width 991 height 572
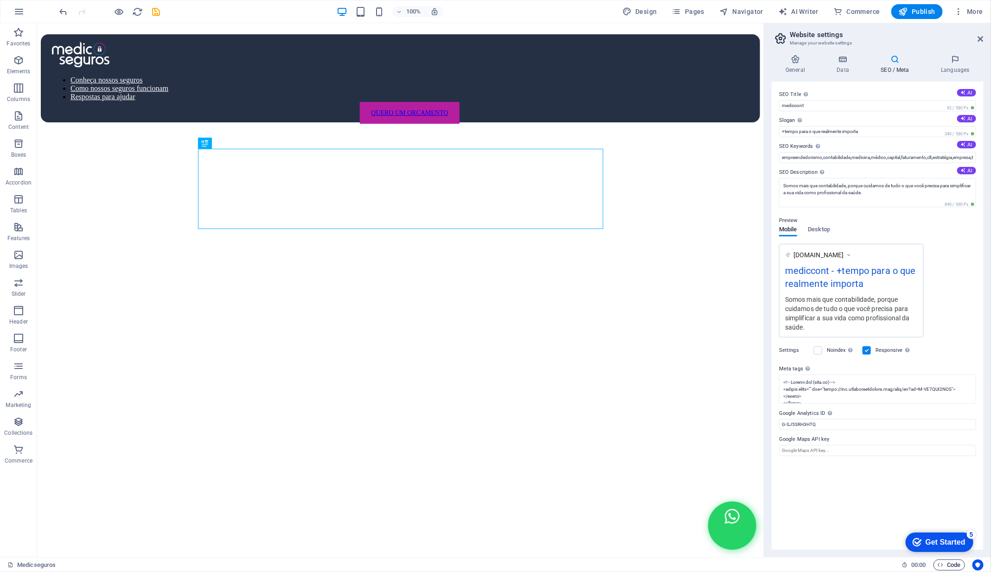
click at [957, 566] on span "Code" at bounding box center [948, 565] width 23 height 11
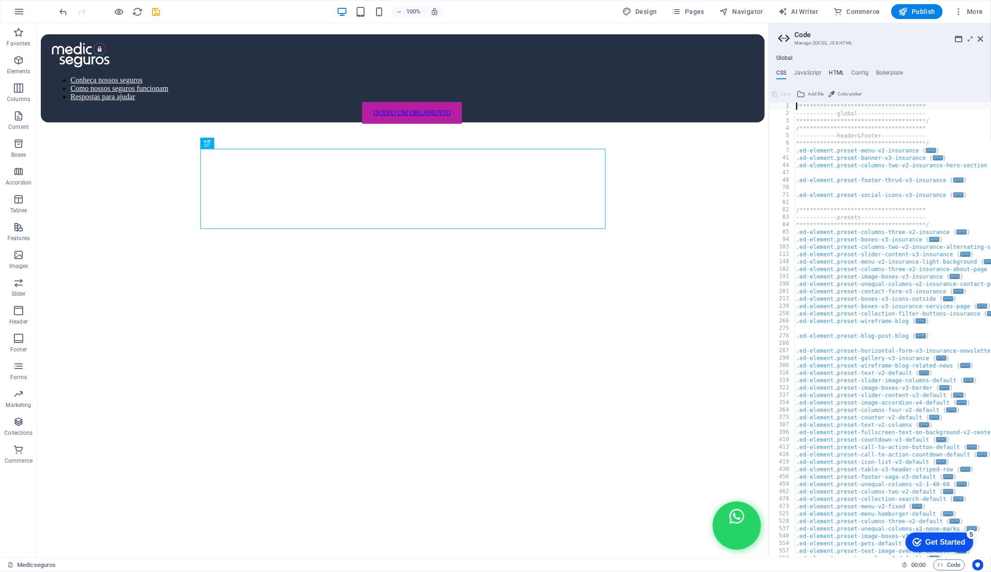
click at [835, 76] on h4 "HTML" at bounding box center [836, 75] width 15 height 10
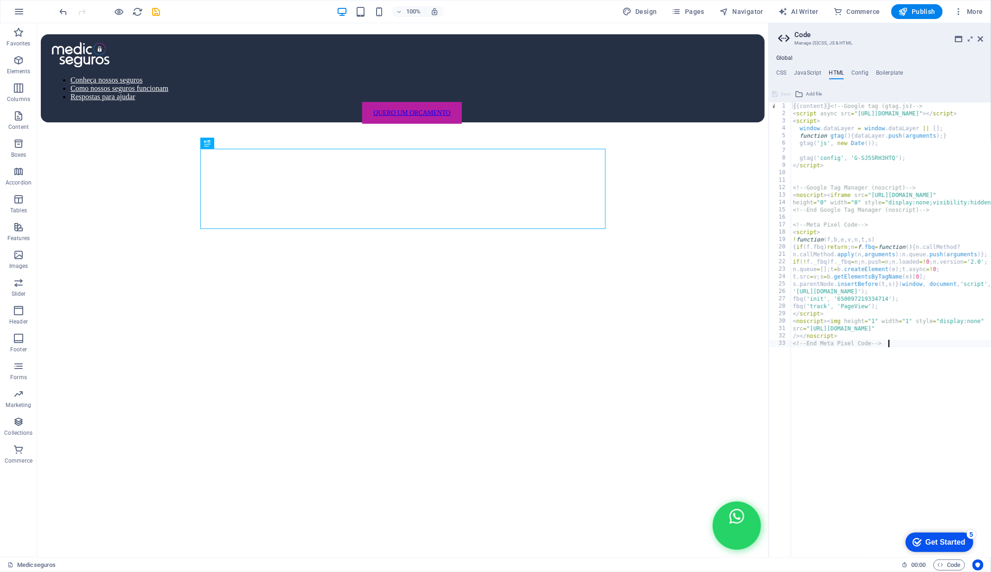
click at [910, 354] on div "{{content}} <!-- Google tag (gtag.js) --> < script async src = "[URL][DOMAIN_NA…" at bounding box center [939, 337] width 296 height 470
type textarea "<!-- End Meta Pixel Code -->"
paste textarea "<!-- End Google Tag Manager (noscript) -->"
type textarea "<!-- End Google Tag Manager (noscript) -->"
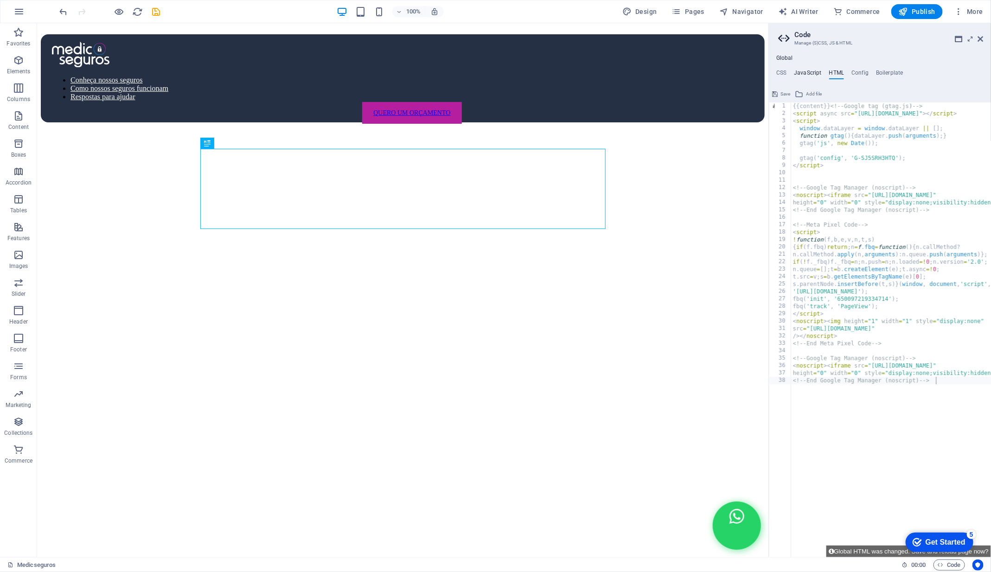
click at [814, 76] on h4 "JavaScript" at bounding box center [807, 75] width 27 height 10
type textarea "/* JS for preset "Menu V2" */"
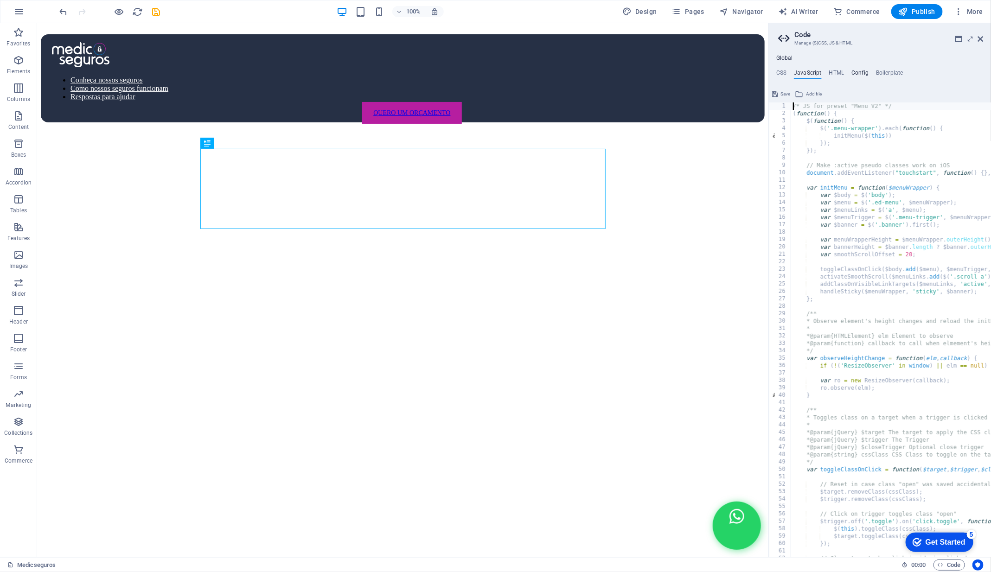
click at [861, 71] on h4 "Config" at bounding box center [859, 75] width 17 height 10
type textarea "$color-background: #ffffff;"
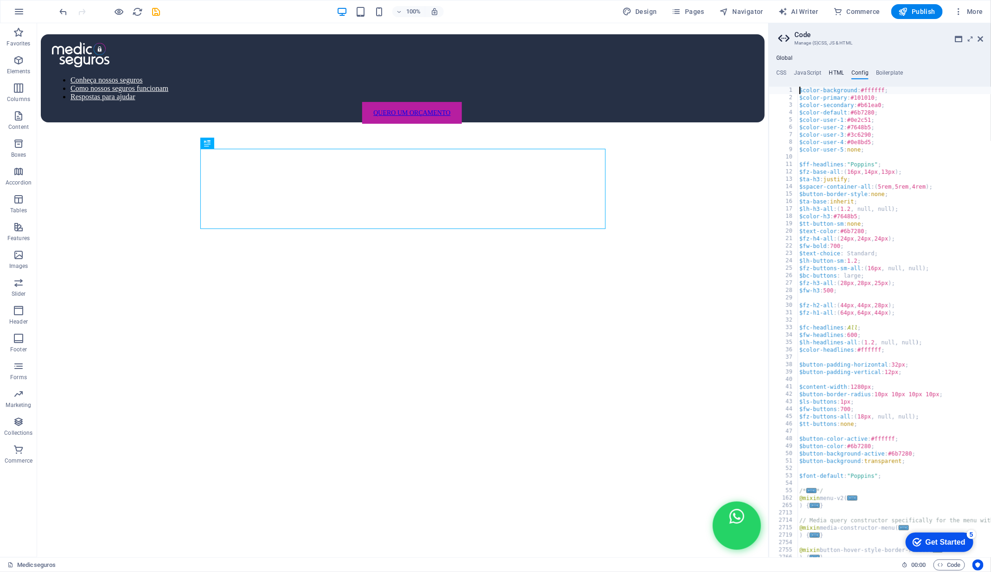
click at [834, 75] on h4 "HTML" at bounding box center [836, 75] width 15 height 10
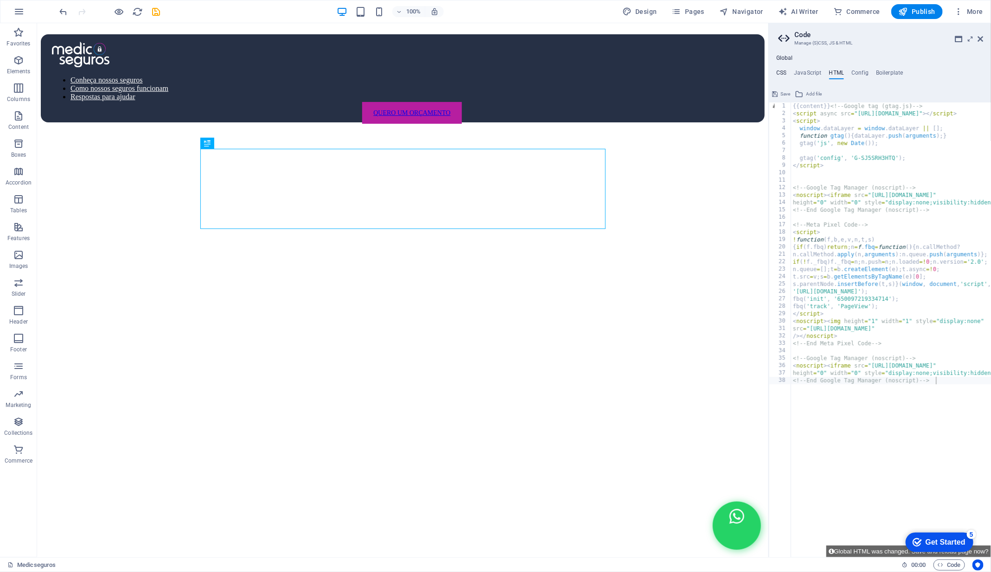
click at [784, 73] on h4 "CSS" at bounding box center [781, 75] width 10 height 10
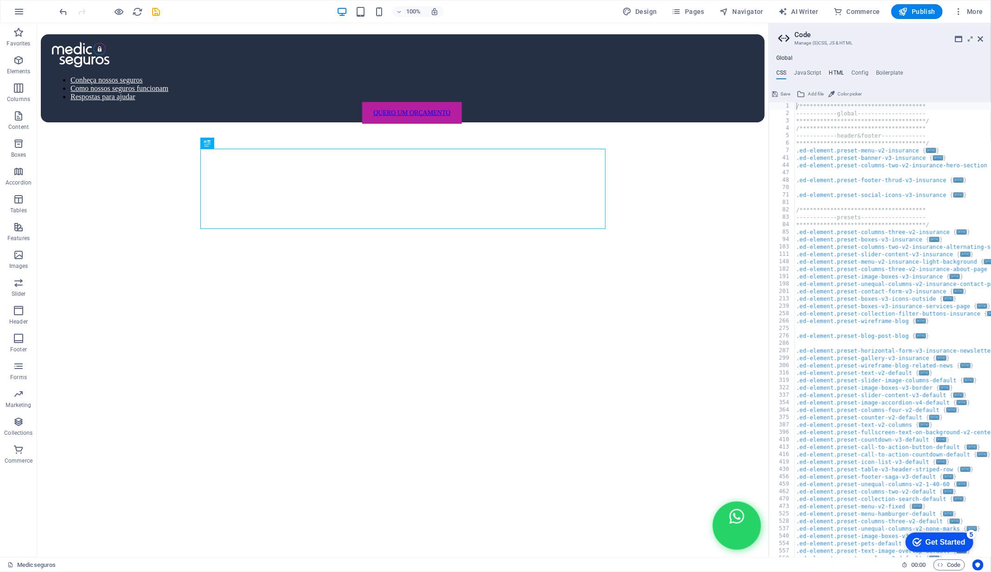
click at [832, 71] on h4 "HTML" at bounding box center [836, 75] width 15 height 10
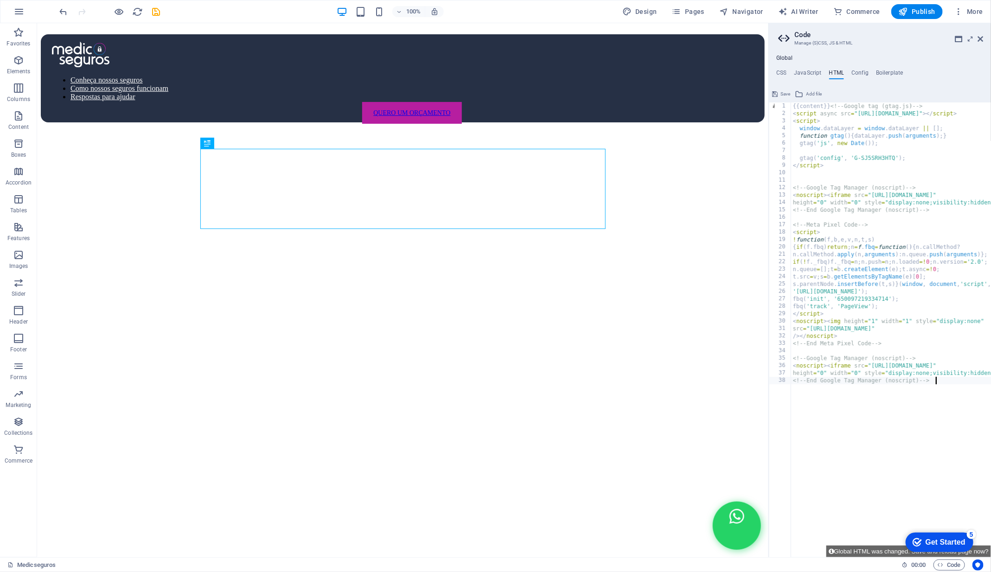
click at [779, 92] on button "Save" at bounding box center [780, 94] width 21 height 11
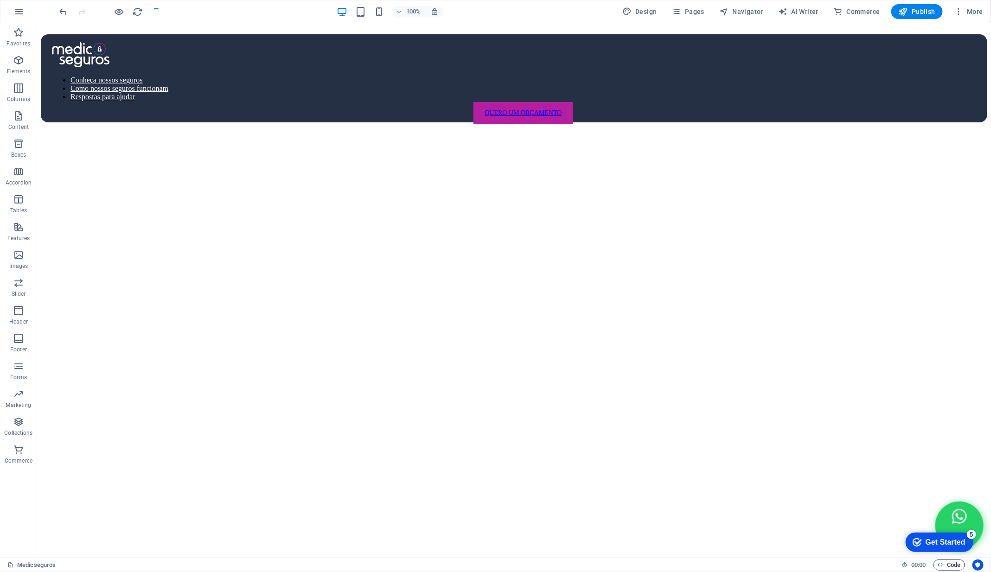
click at [945, 564] on span "Code" at bounding box center [948, 565] width 23 height 11
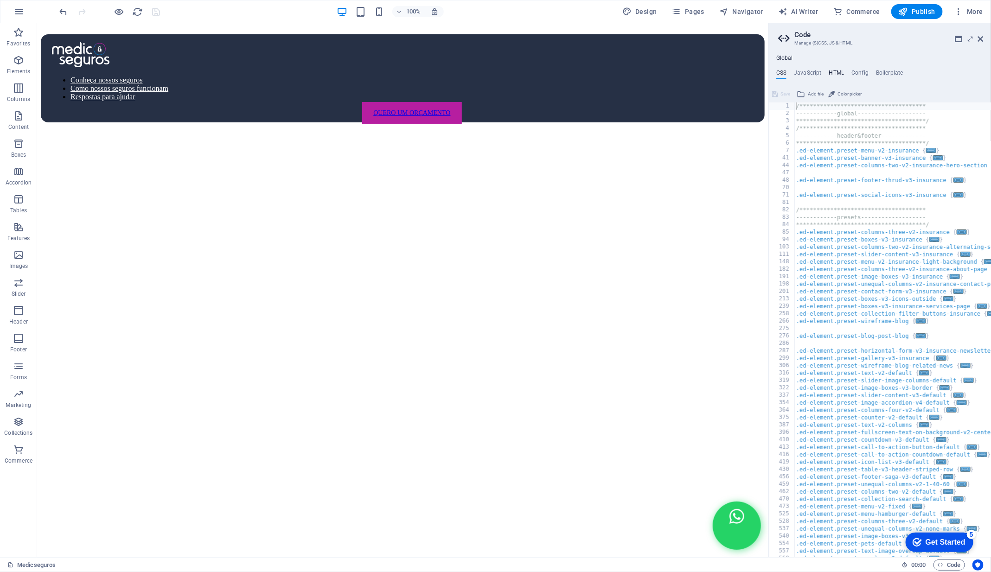
click at [834, 72] on h4 "HTML" at bounding box center [836, 75] width 15 height 10
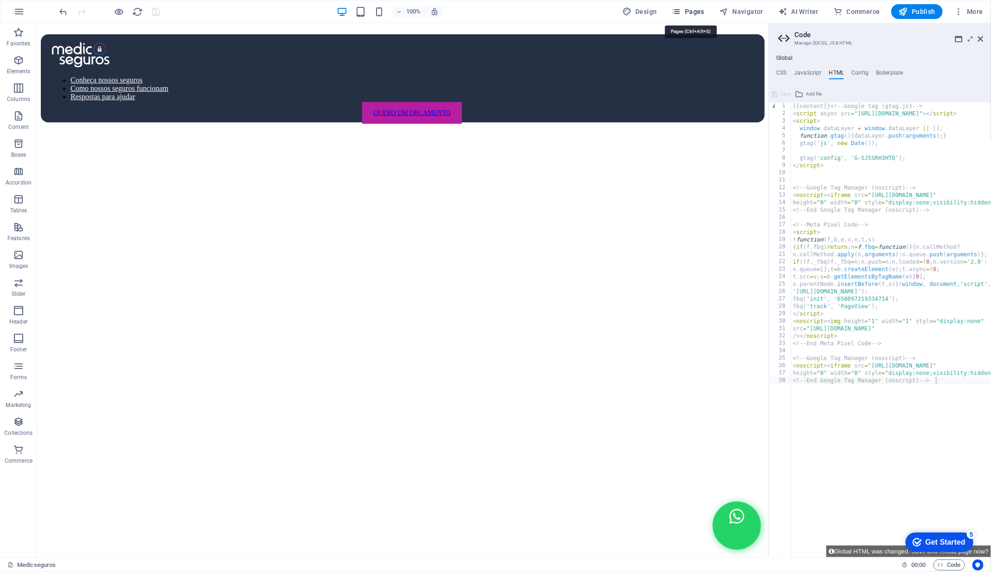
click at [696, 11] on span "Pages" at bounding box center [688, 11] width 32 height 9
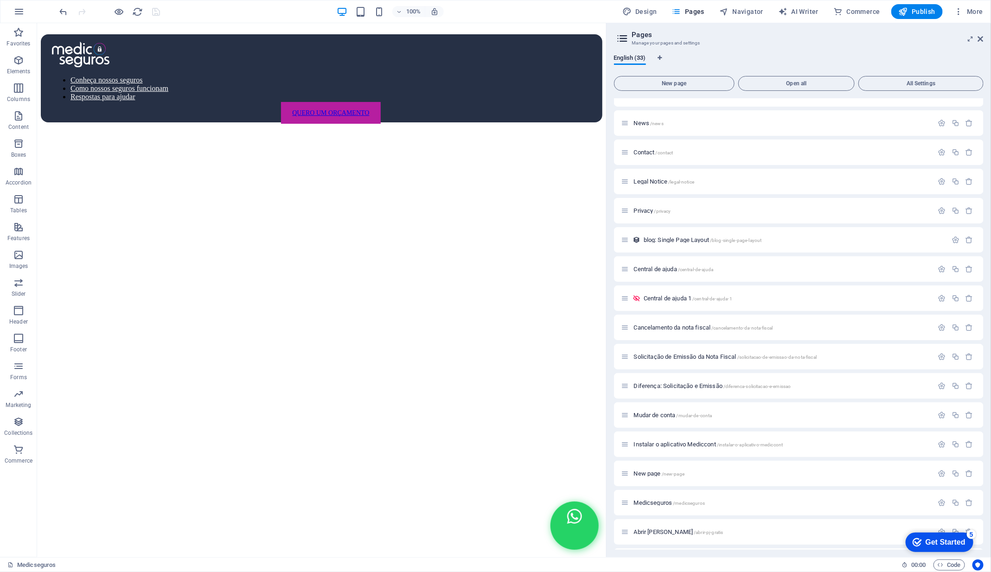
scroll to position [512, 0]
click at [673, 475] on span "Abrir [PERSON_NAME] /abrir-pj-gratis" at bounding box center [678, 474] width 89 height 7
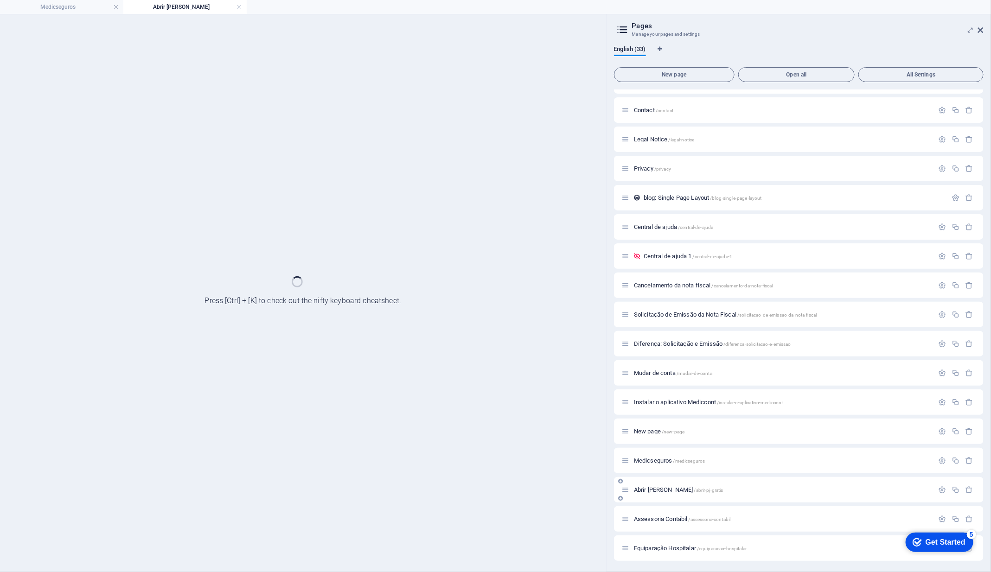
scroll to position [488, 0]
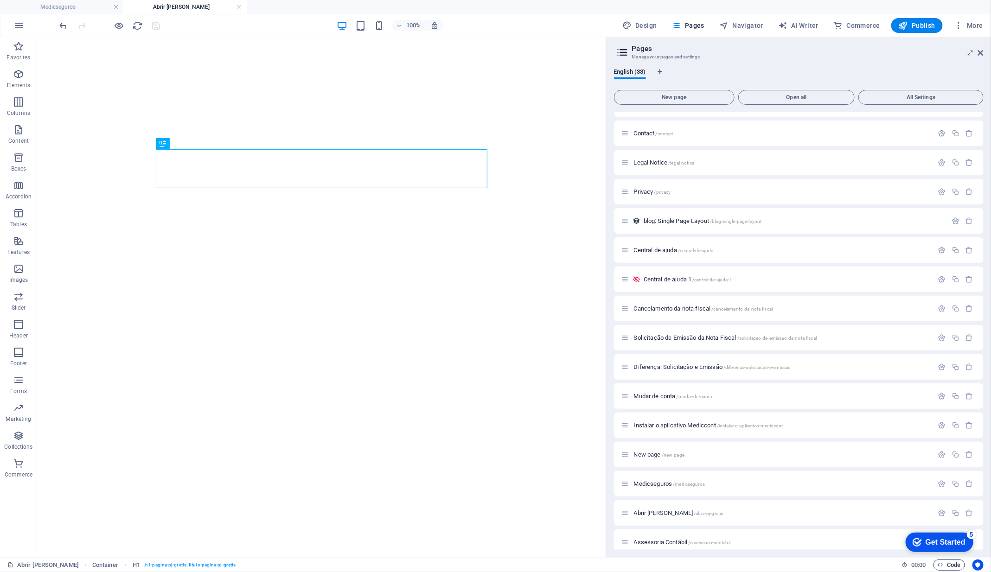
click at [952, 567] on span "Code" at bounding box center [948, 565] width 23 height 11
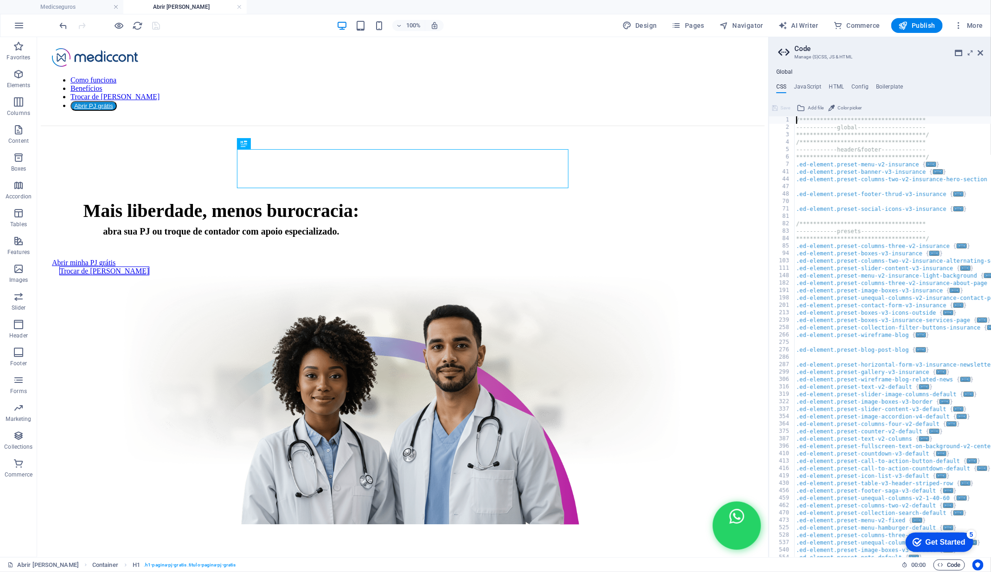
scroll to position [0, 0]
click at [839, 88] on h4 "HTML" at bounding box center [836, 88] width 15 height 10
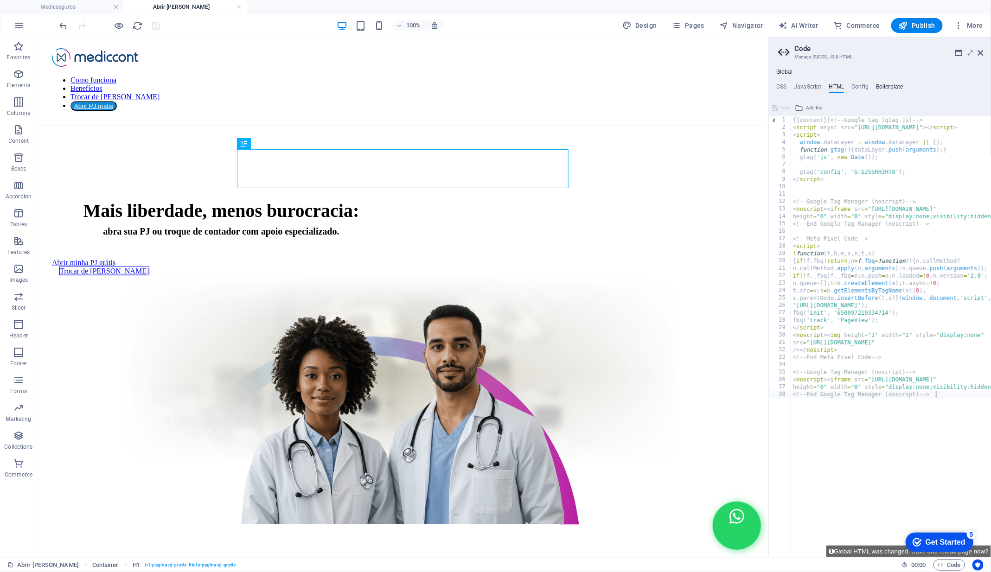
click at [896, 89] on h4 "Boilerplate" at bounding box center [889, 88] width 27 height 10
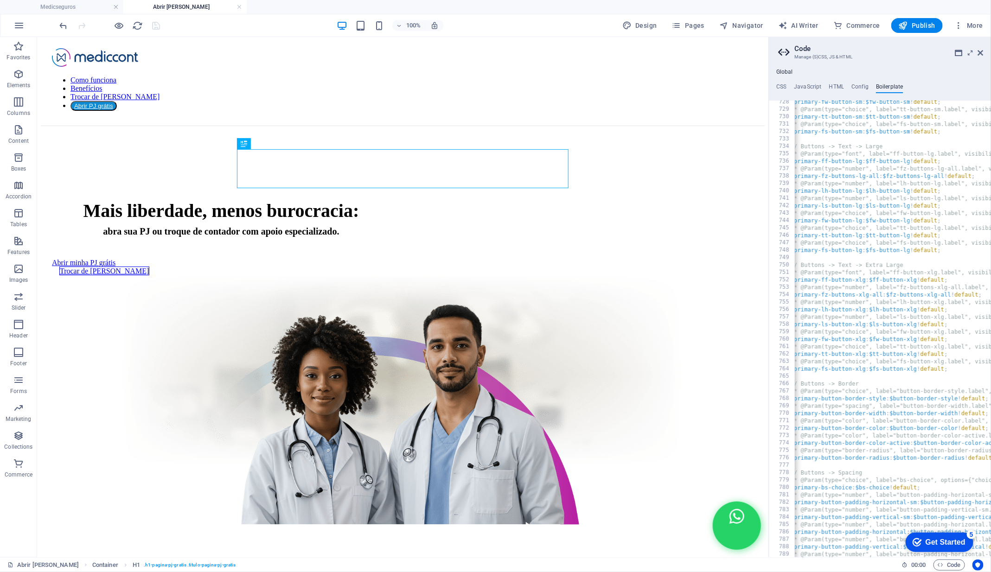
scroll to position [2680, 0]
click at [968, 25] on span "More" at bounding box center [968, 25] width 29 height 9
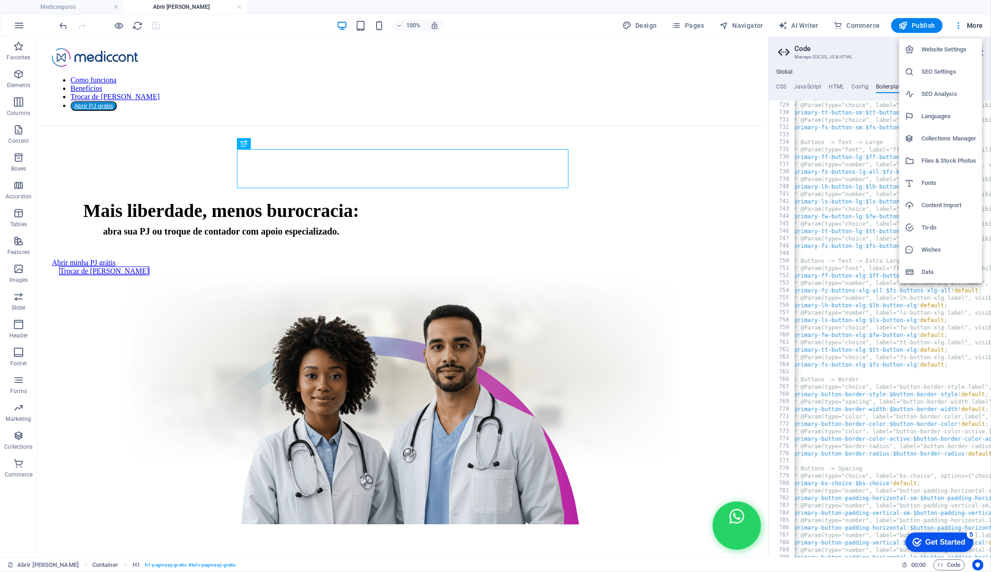
click at [950, 89] on h6 "SEO Analysis" at bounding box center [948, 94] width 55 height 11
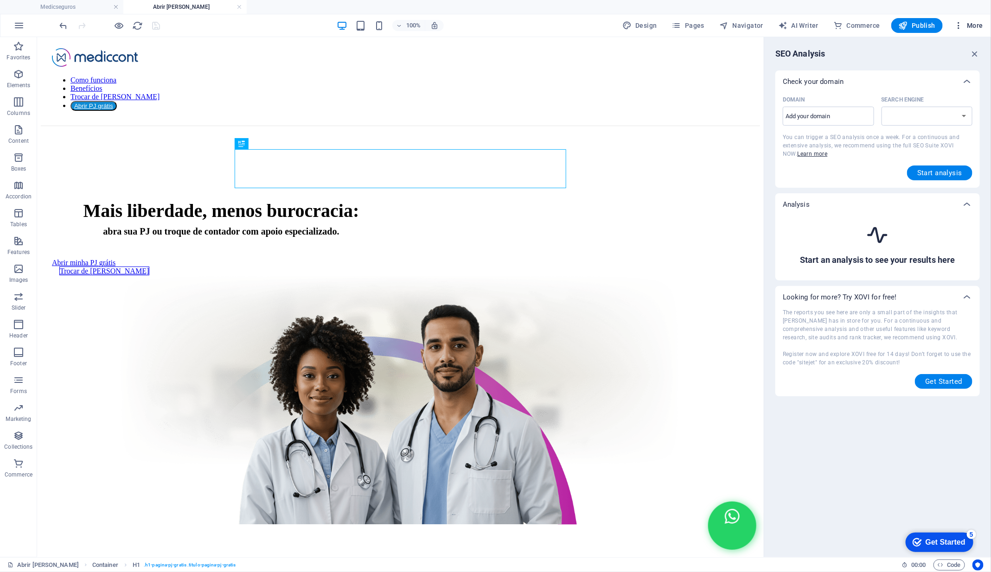
select select "[DOMAIN_NAME]"
click at [974, 25] on span "More" at bounding box center [968, 25] width 29 height 9
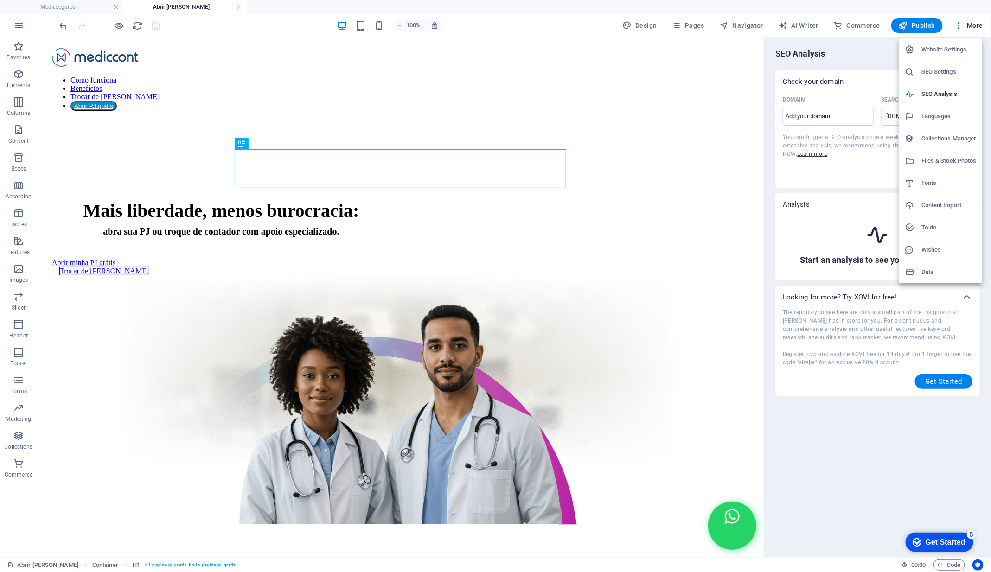
click at [950, 71] on h6 "SEO Settings" at bounding box center [948, 71] width 55 height 11
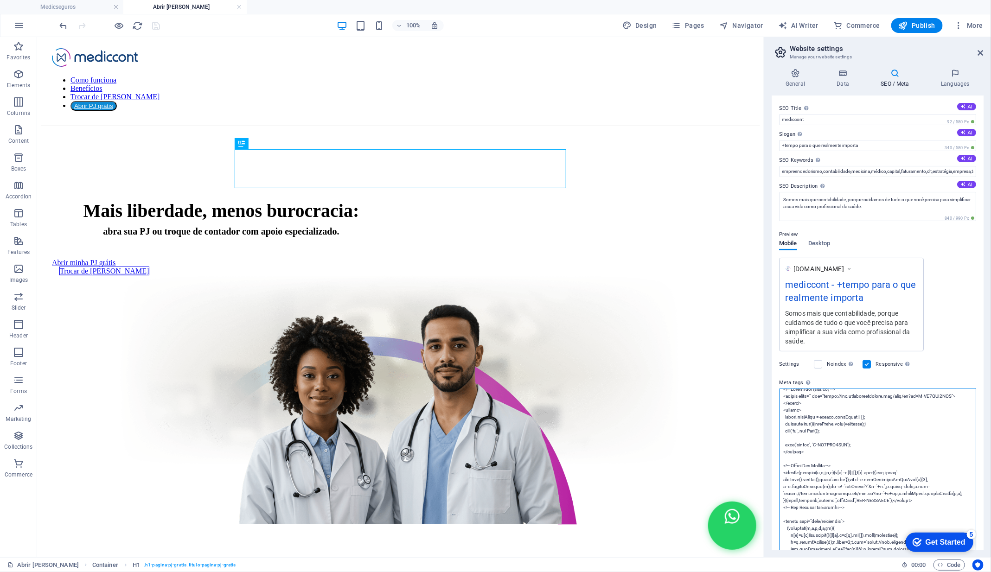
scroll to position [7, 0]
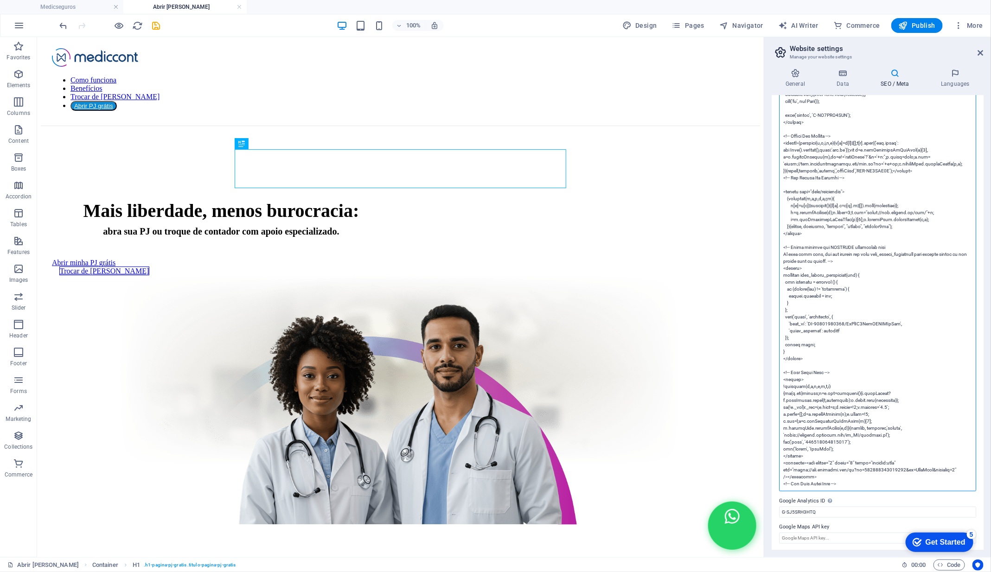
paste textarea "<!-- Google Tag Manager --> <script>(function(w,d,s,l,i){w[l]=w[l]||[];w[l].pus…"
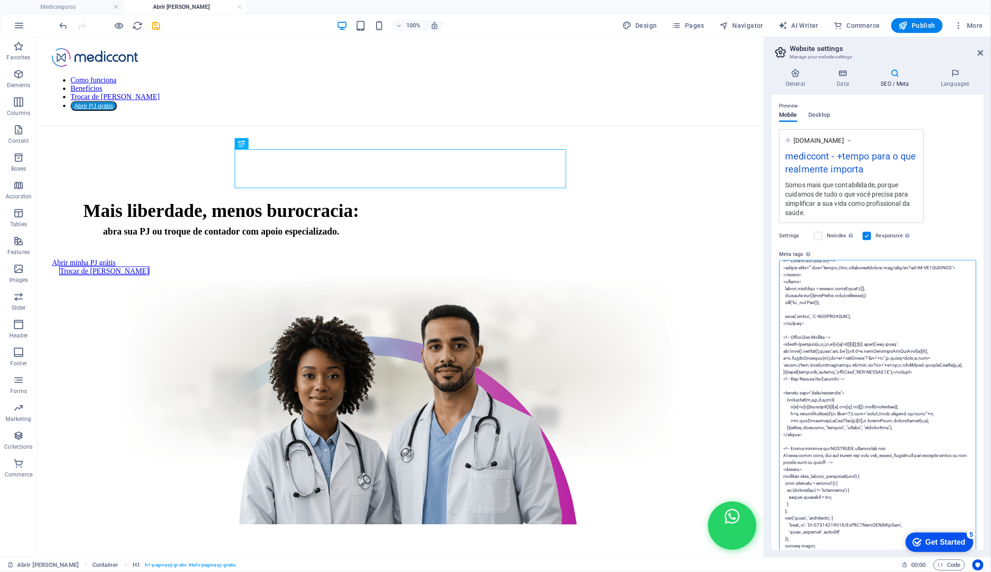
scroll to position [0, 0]
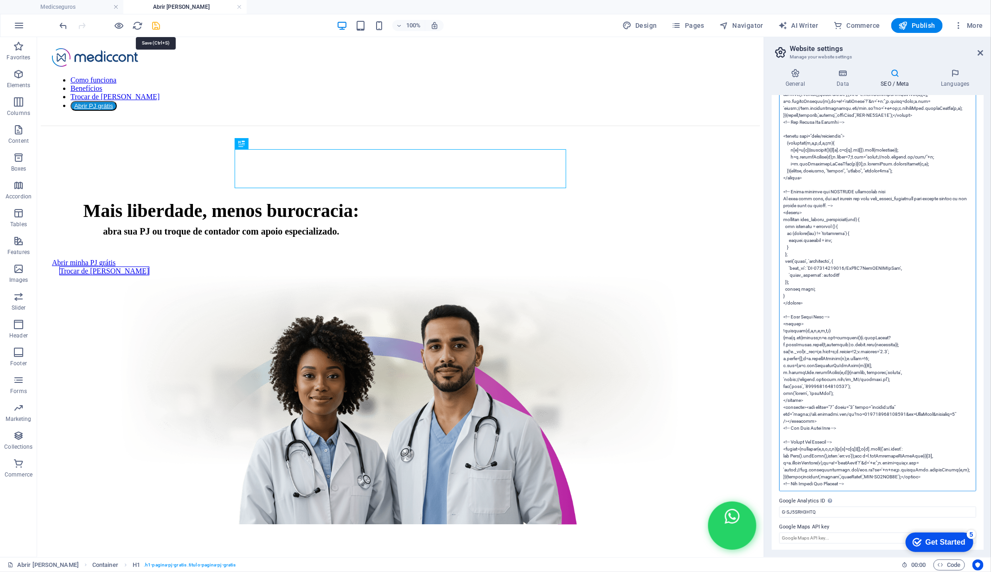
type textarea "<!-- Google tag (gtag.js) --> <script async="" src="[URL][DOMAIN_NAME]"></scrip…"
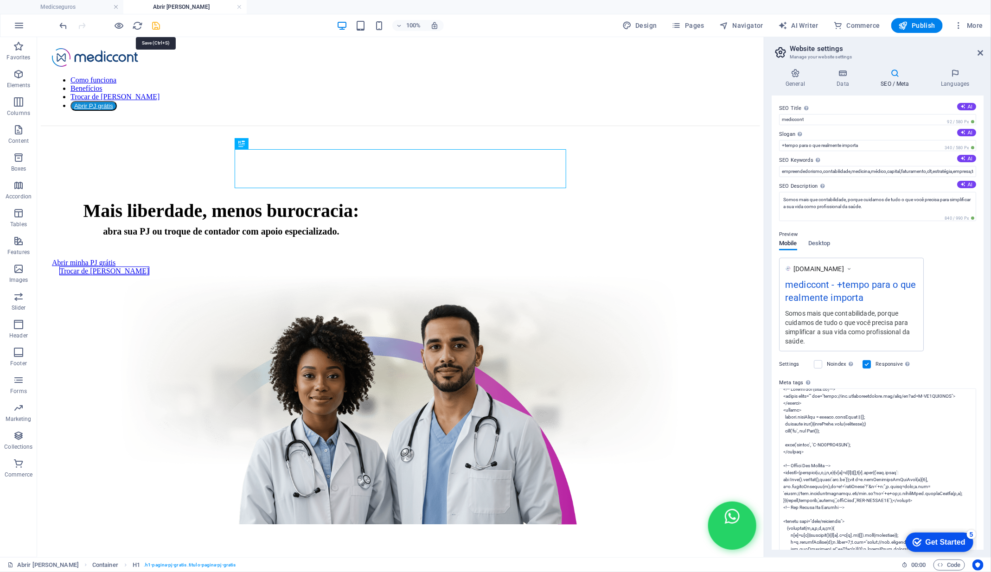
click at [159, 27] on icon "save" at bounding box center [156, 25] width 11 height 11
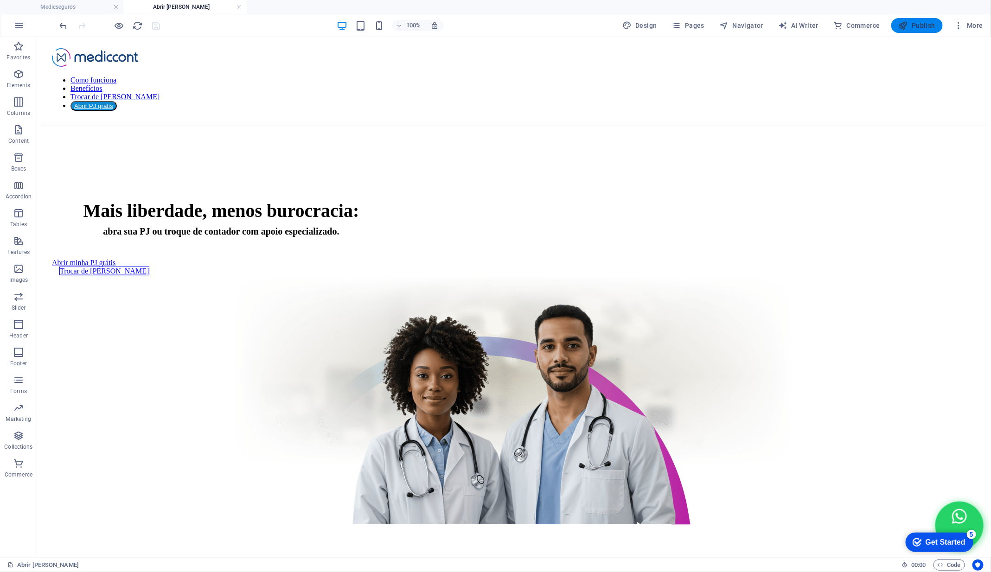
click at [904, 24] on icon "button" at bounding box center [902, 25] width 9 height 9
